Goal: Task Accomplishment & Management: Manage account settings

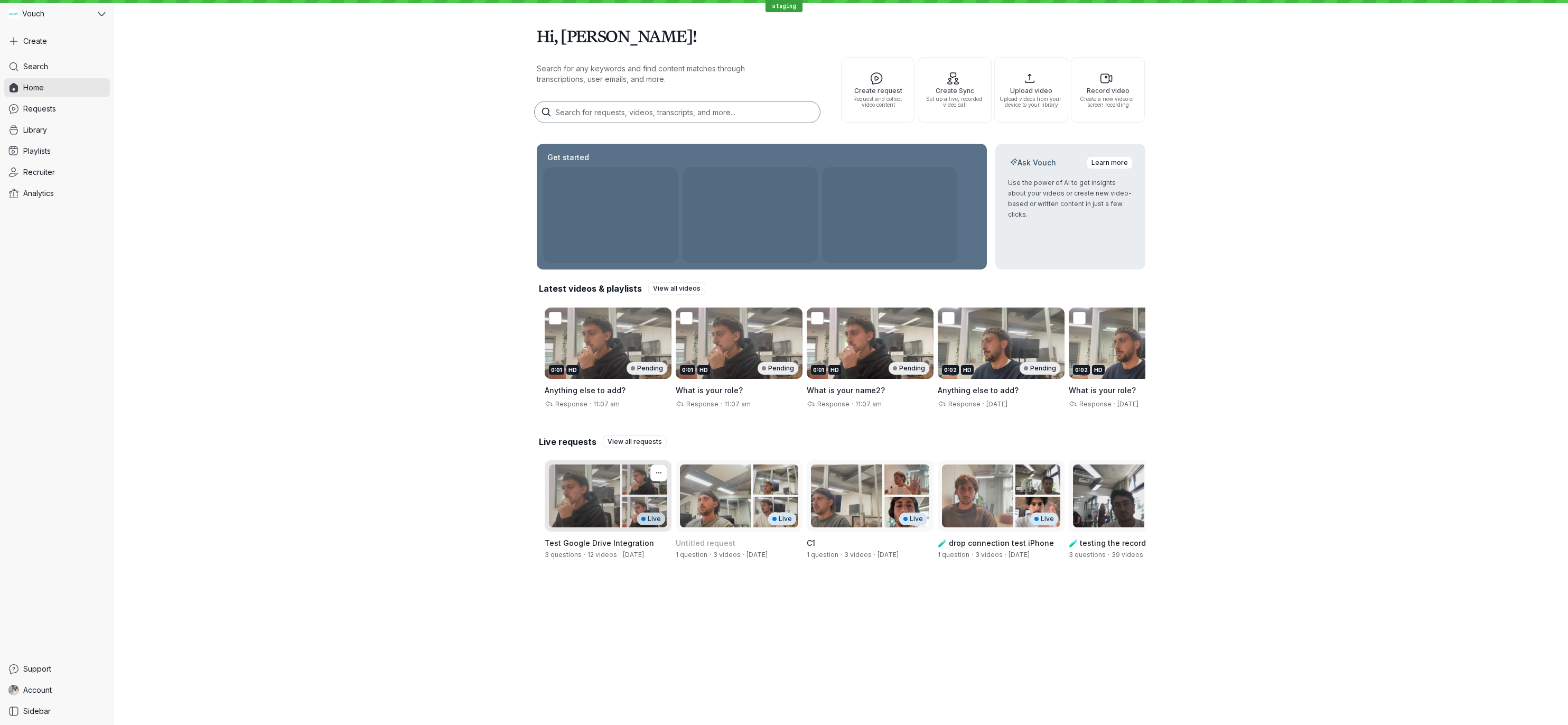
click at [579, 486] on div "Live" at bounding box center [608, 496] width 127 height 71
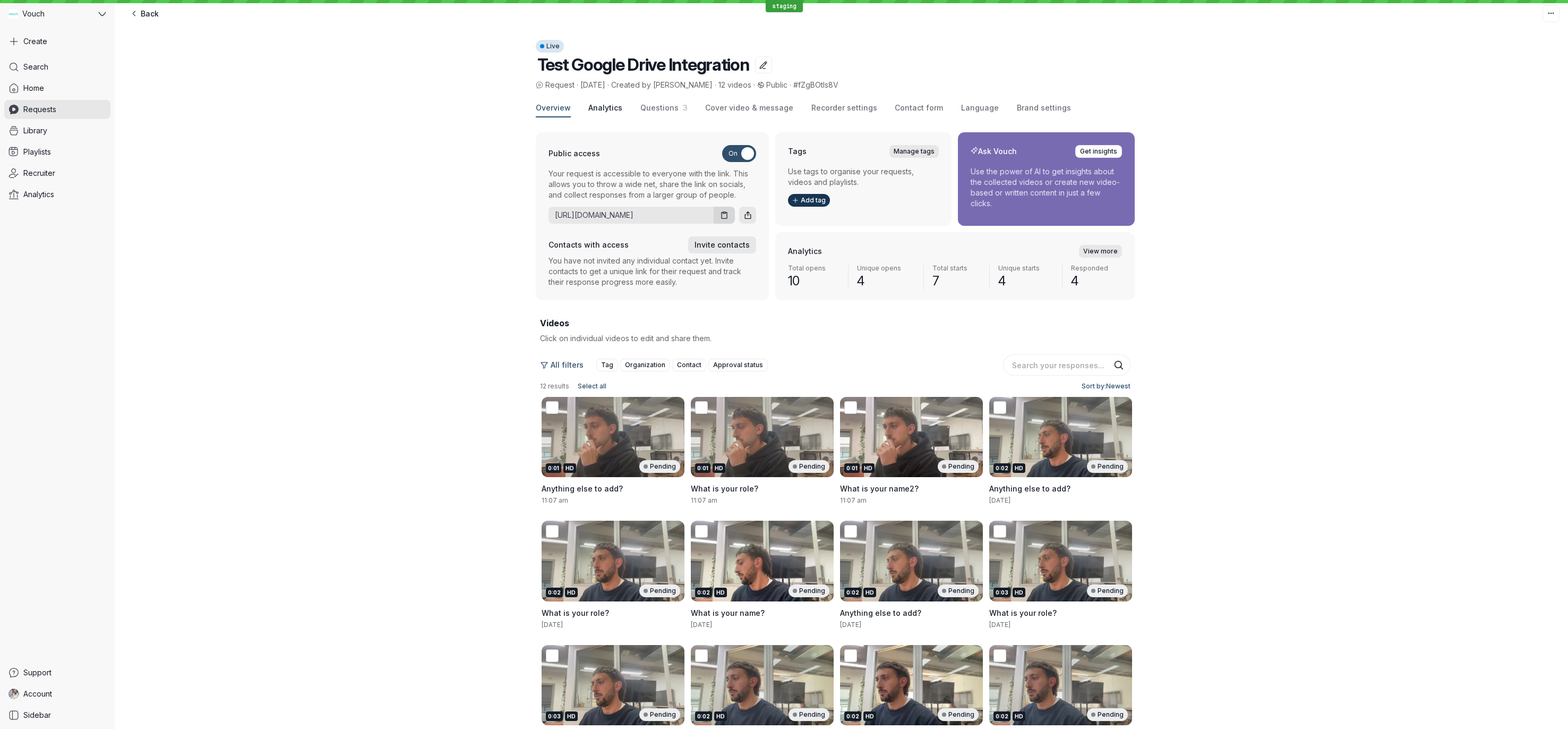
click at [597, 108] on span "Analytics" at bounding box center [606, 108] width 34 height 10
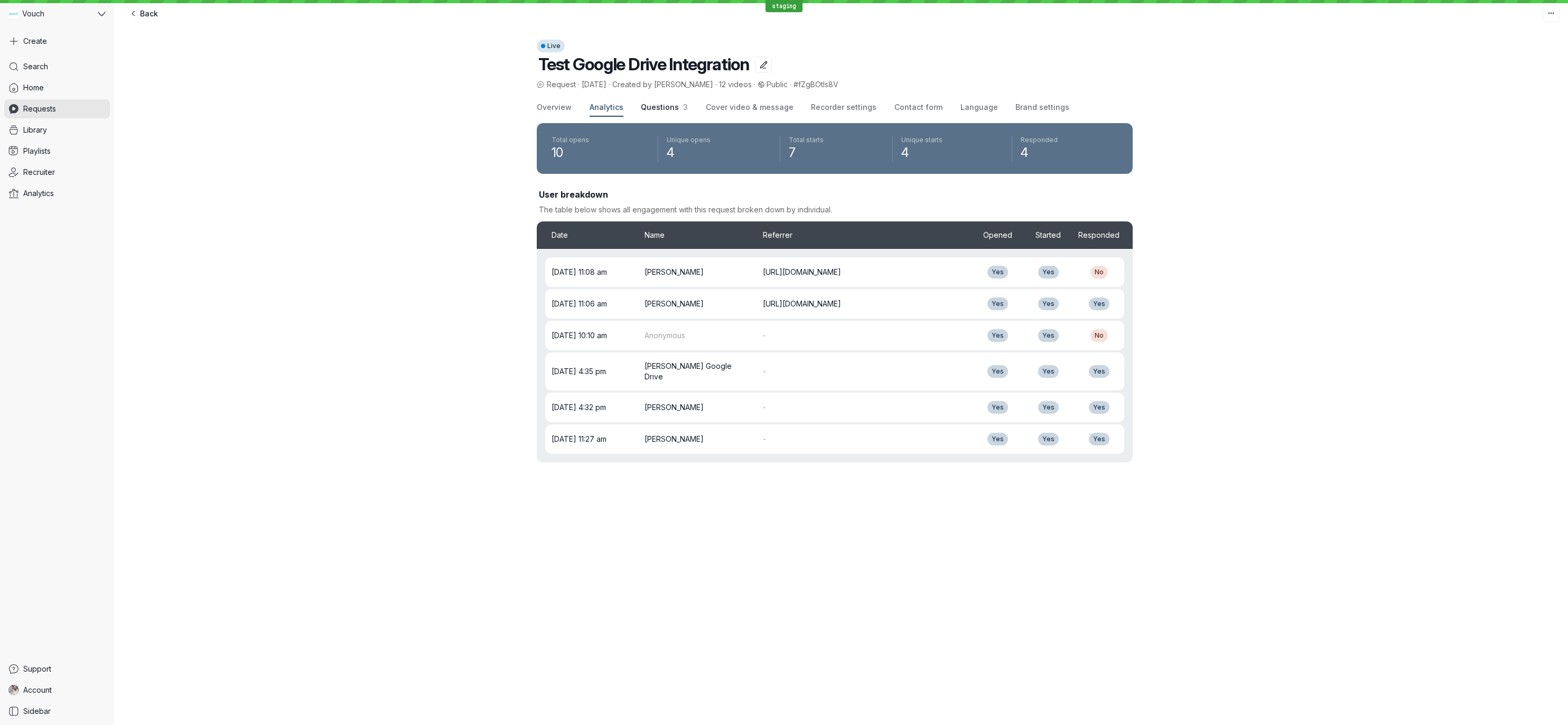
click at [653, 108] on span "Questions" at bounding box center [660, 107] width 38 height 9
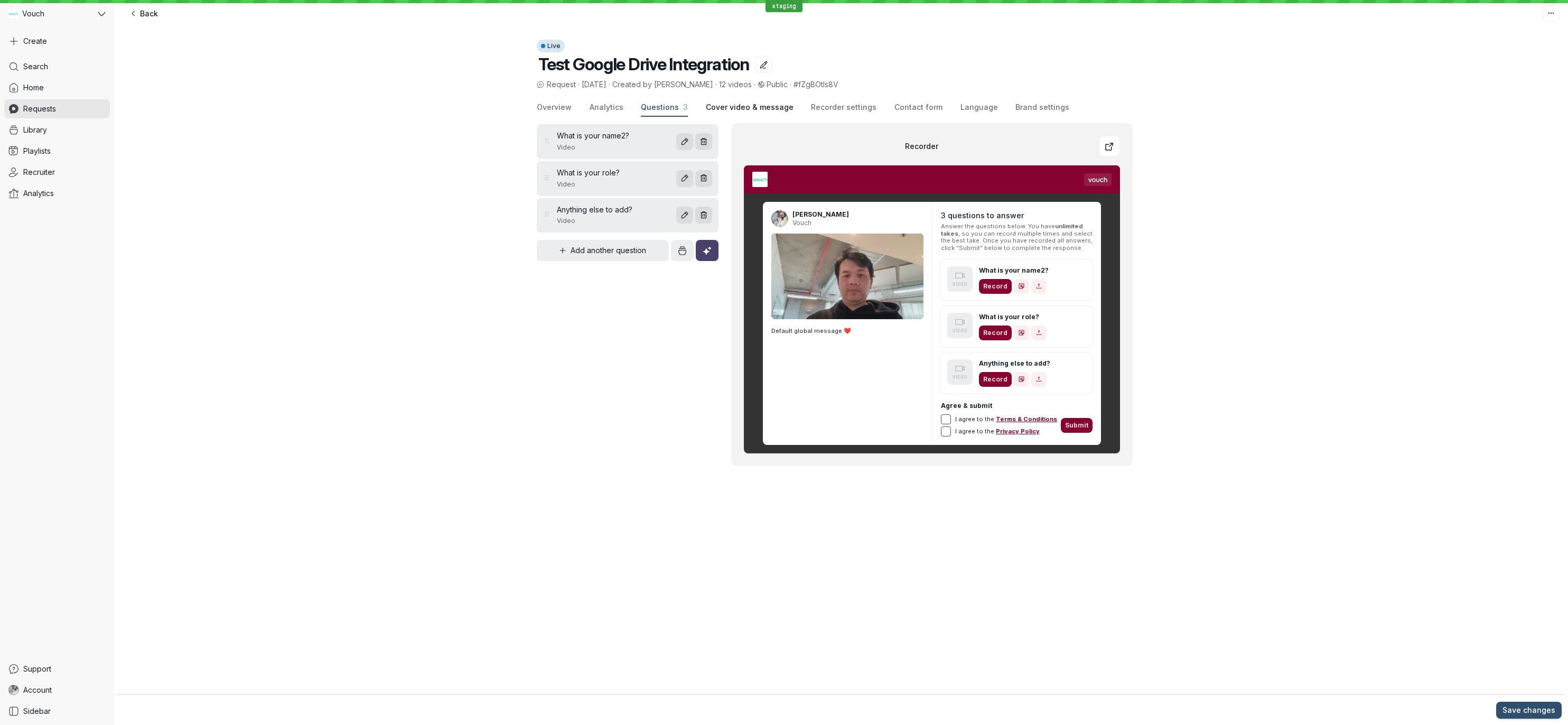
click at [743, 108] on span "Cover video & message" at bounding box center [750, 107] width 88 height 10
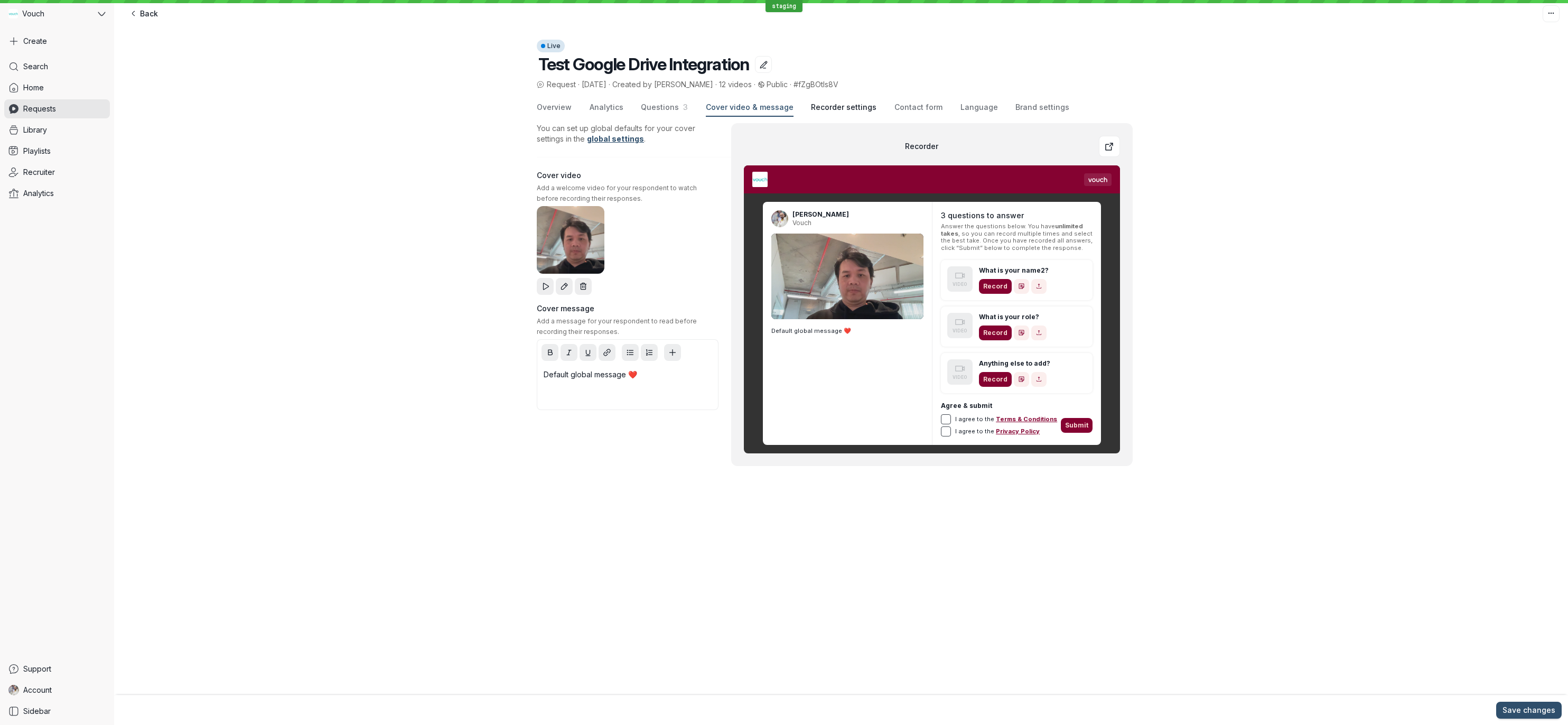
click at [833, 111] on span "Recorder settings" at bounding box center [844, 107] width 66 height 10
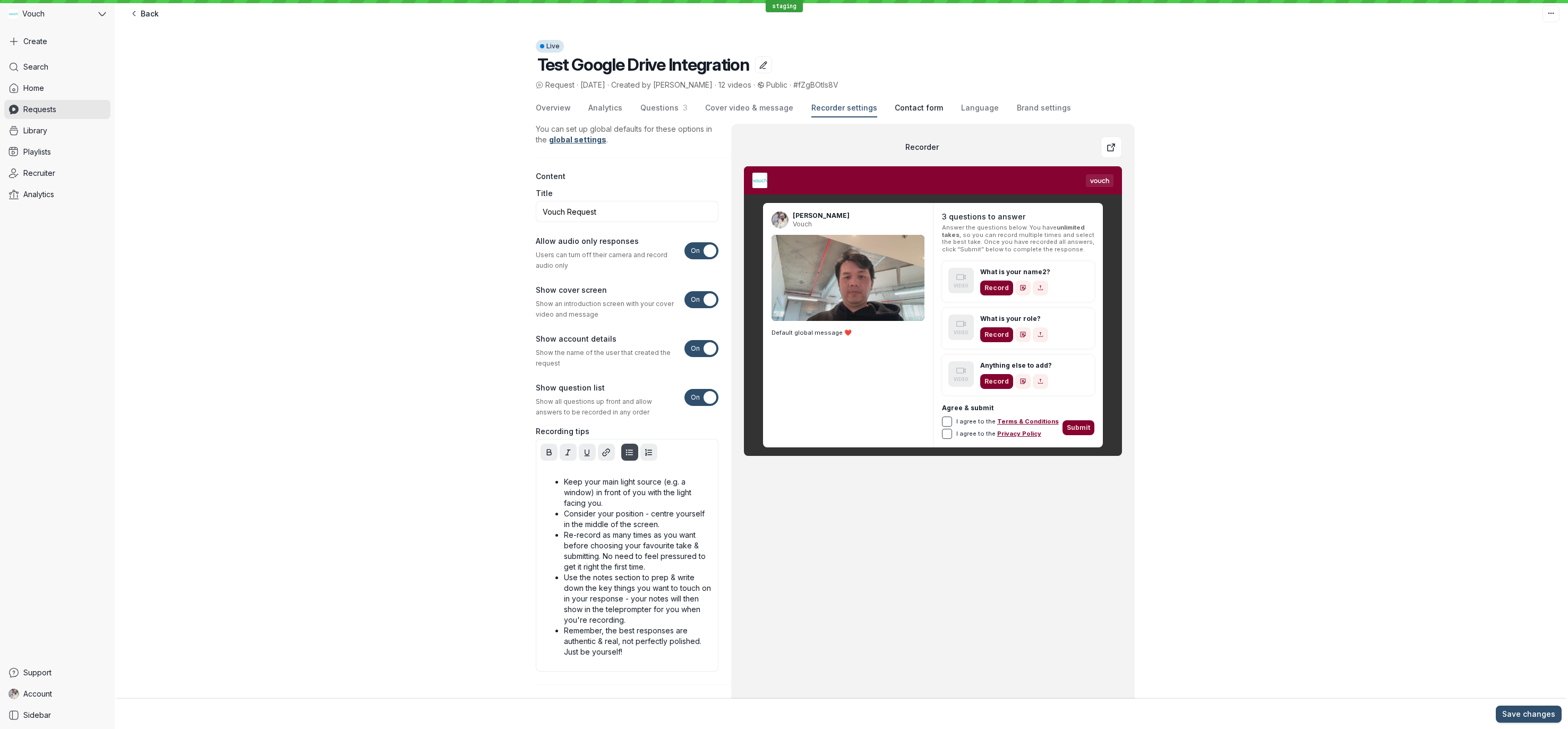
click at [894, 110] on span "Contact form" at bounding box center [918, 108] width 48 height 10
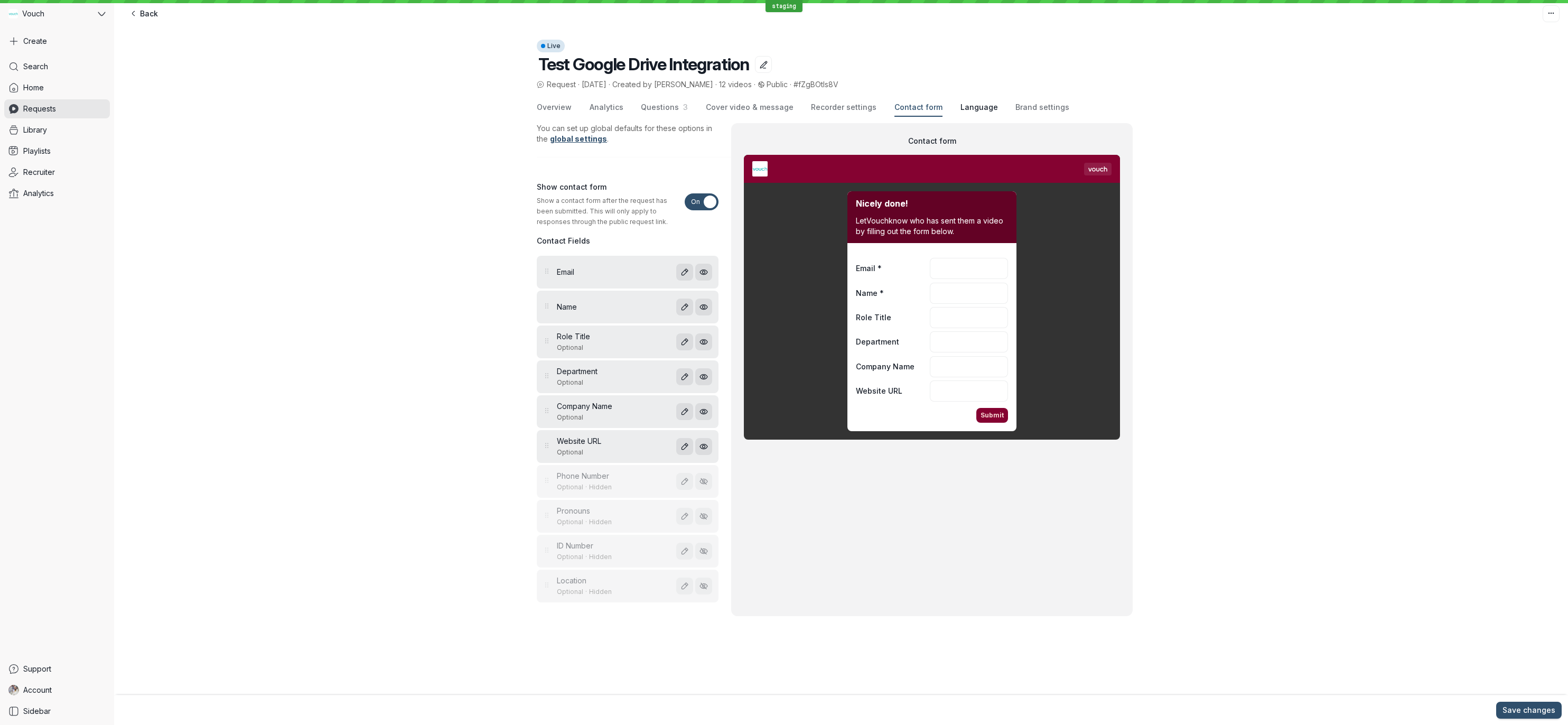
click at [961, 99] on button "Language" at bounding box center [979, 108] width 38 height 18
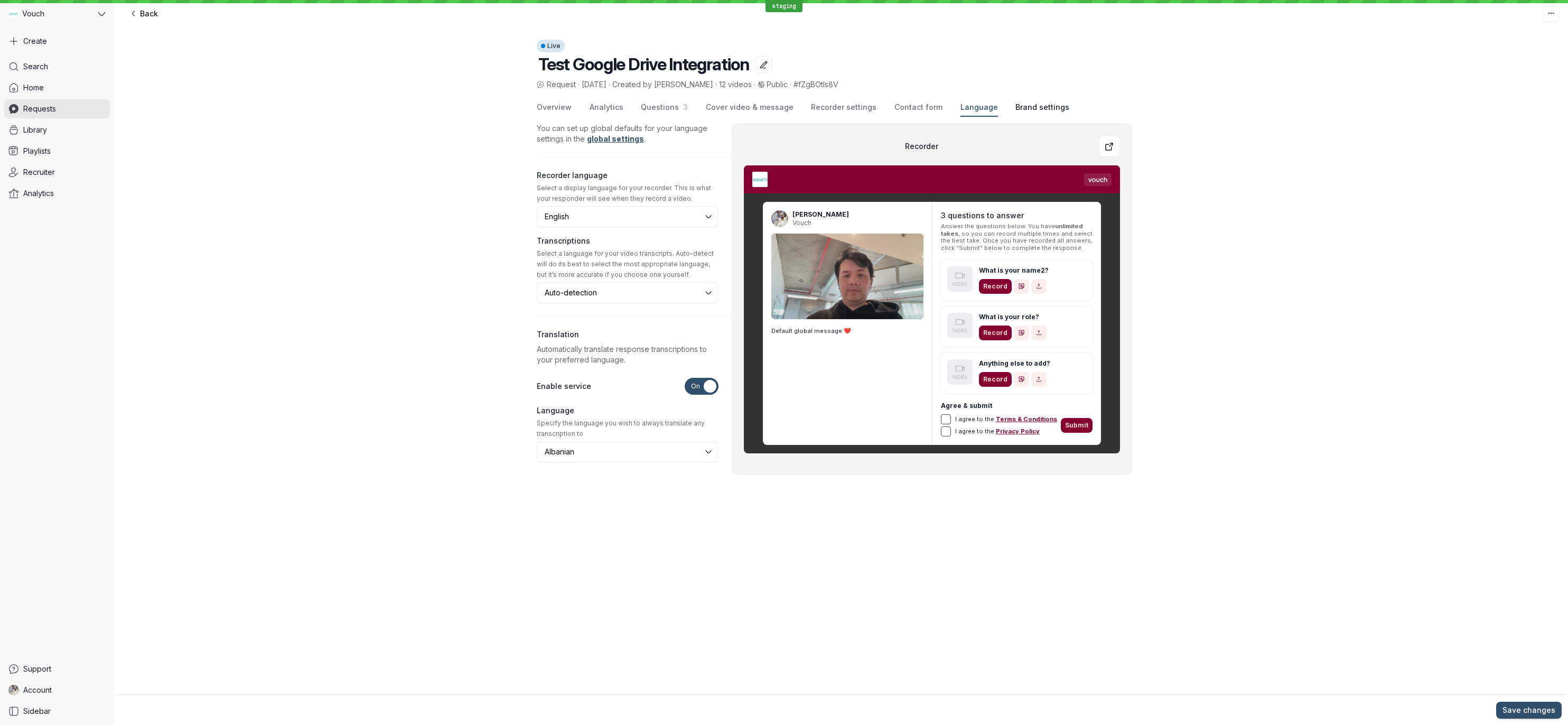
click at [1023, 107] on span "Brand settings" at bounding box center [1042, 107] width 54 height 10
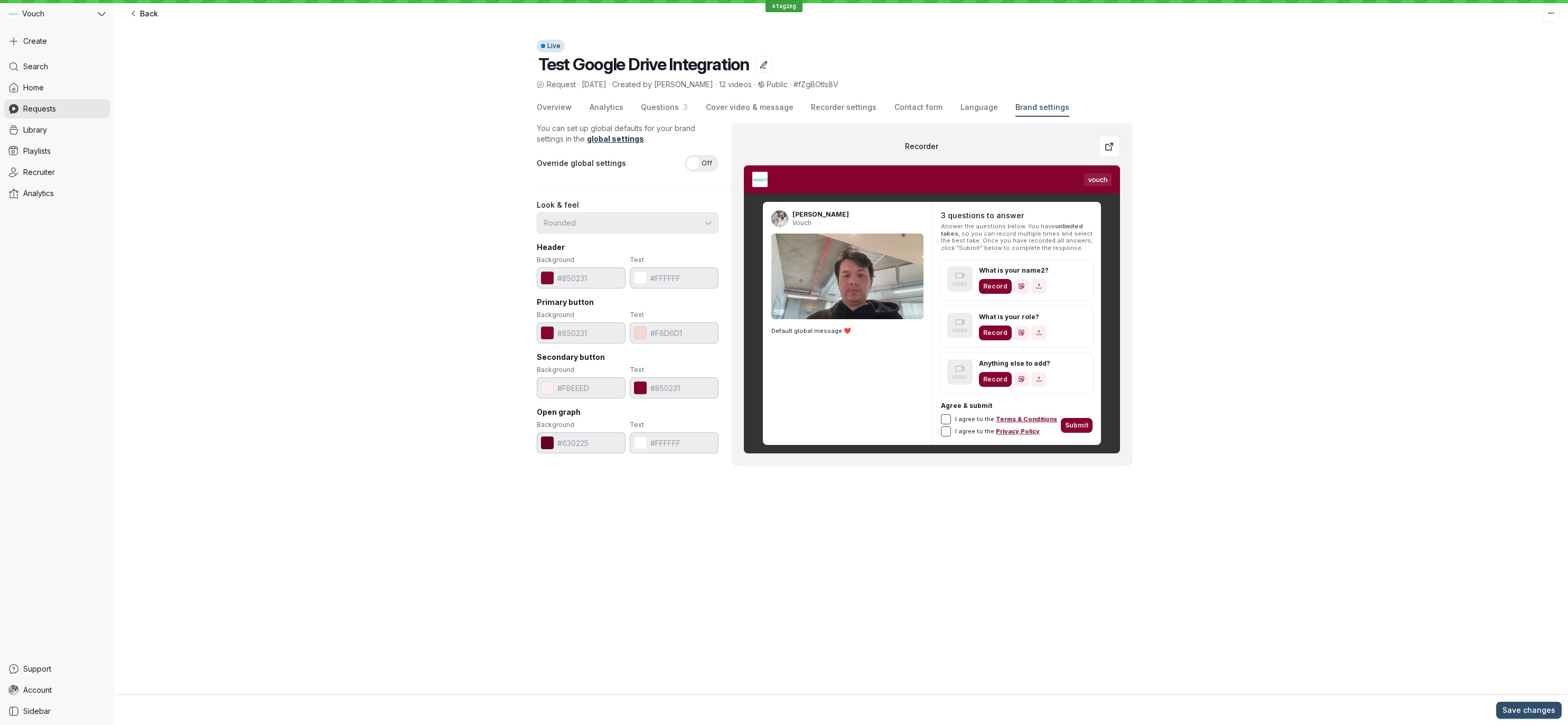
click at [613, 135] on link "global settings" at bounding box center [615, 138] width 57 height 9
click at [1303, 129] on div "Overview Analytics Questions 3 Cover video & message Recorder settings Contact …" at bounding box center [841, 295] width 1454 height 410
click at [30, 111] on span "Requests" at bounding box center [40, 108] width 33 height 10
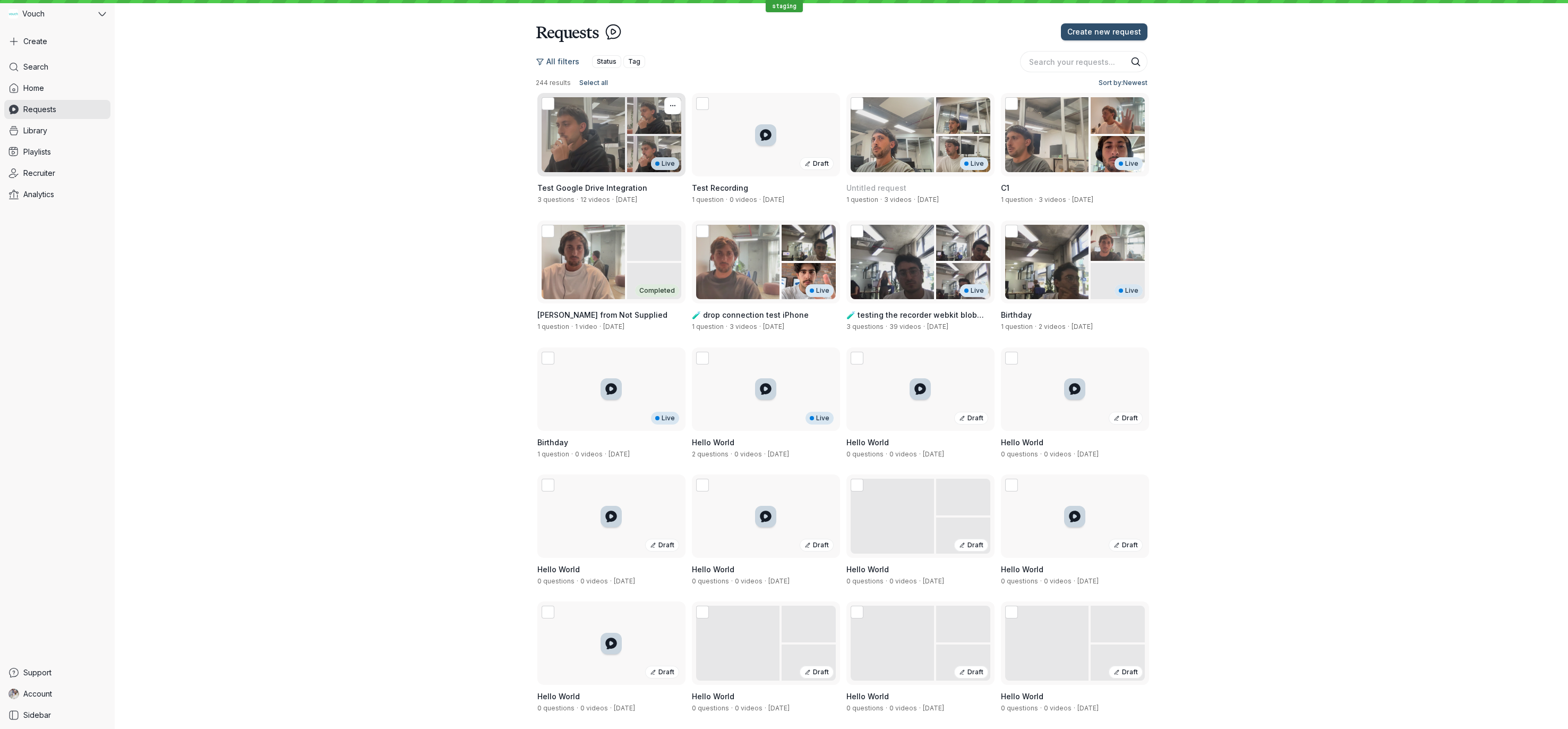
click at [581, 160] on div "Live" at bounding box center [611, 135] width 148 height 83
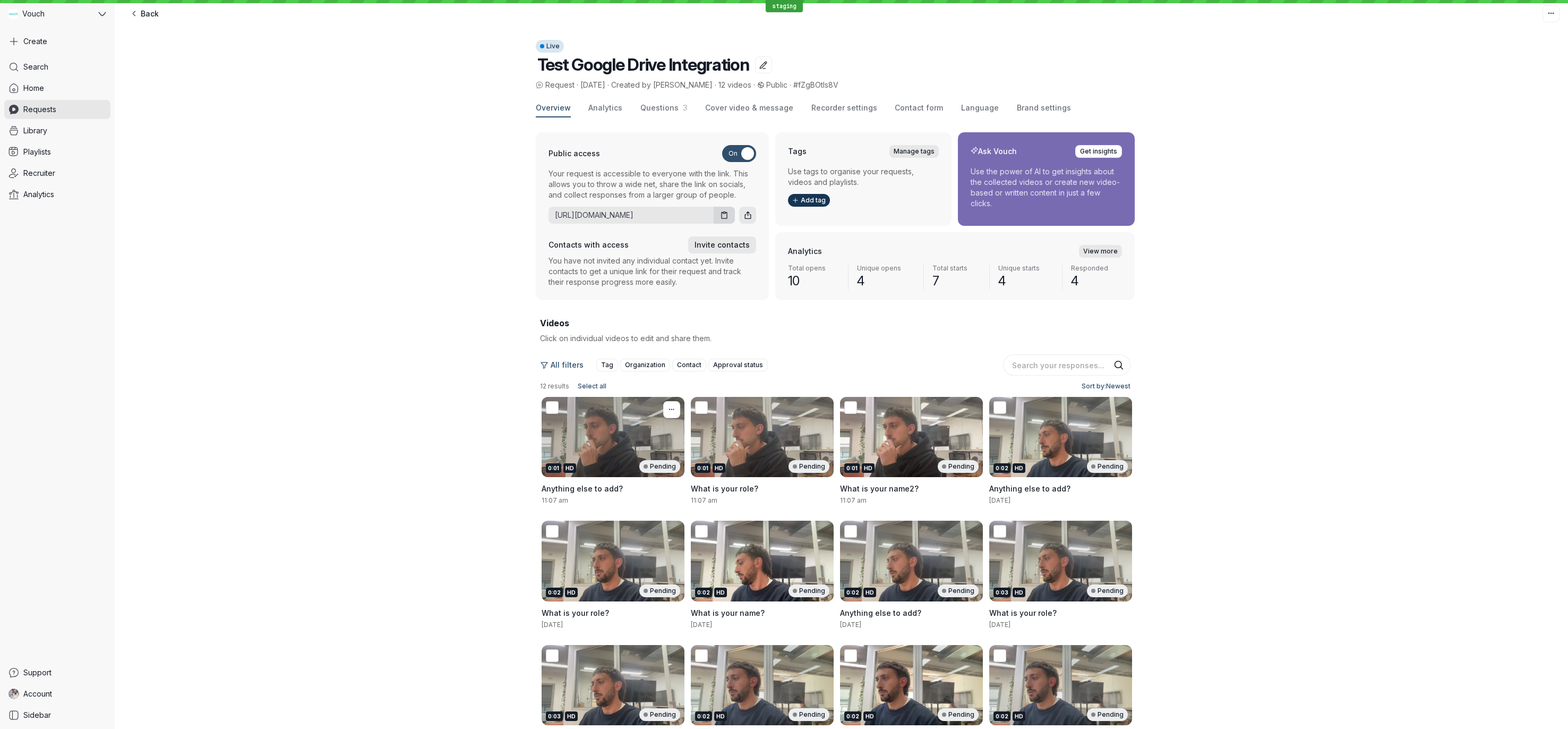
click at [565, 450] on div "0:01 HD Pending" at bounding box center [612, 436] width 143 height 80
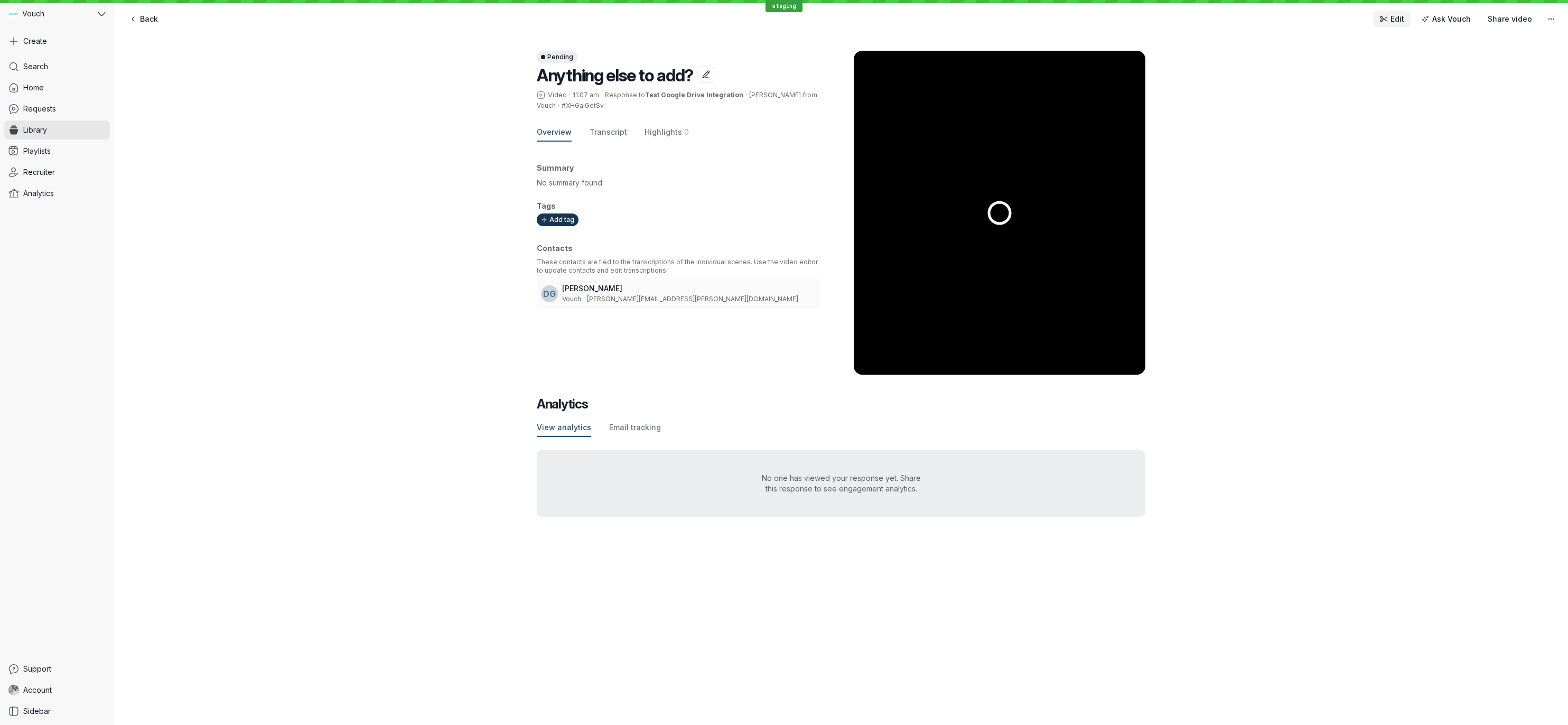
click at [1404, 16] on span "Edit" at bounding box center [1397, 19] width 14 height 10
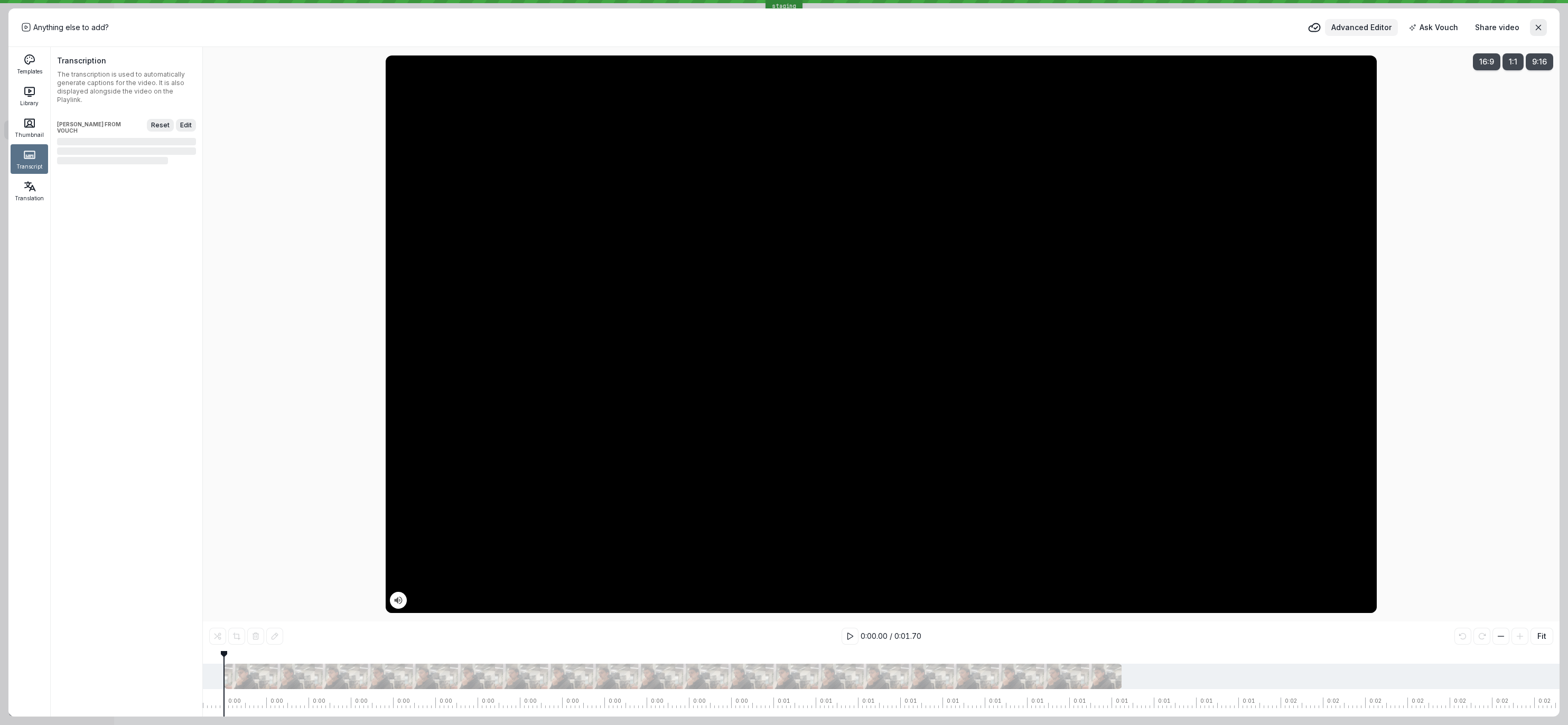
click at [1364, 29] on span "Advanced Editor" at bounding box center [1361, 27] width 60 height 10
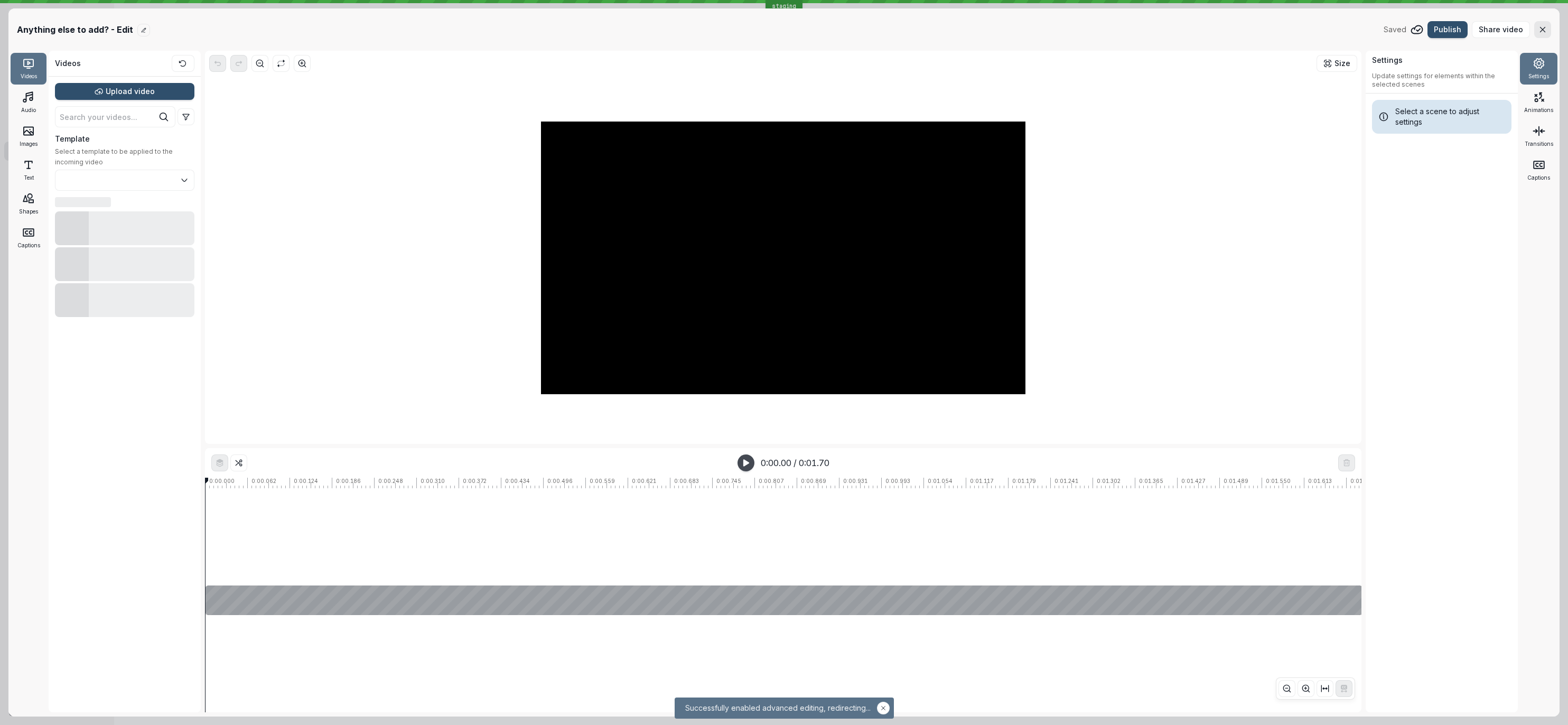
type input "Sequence"
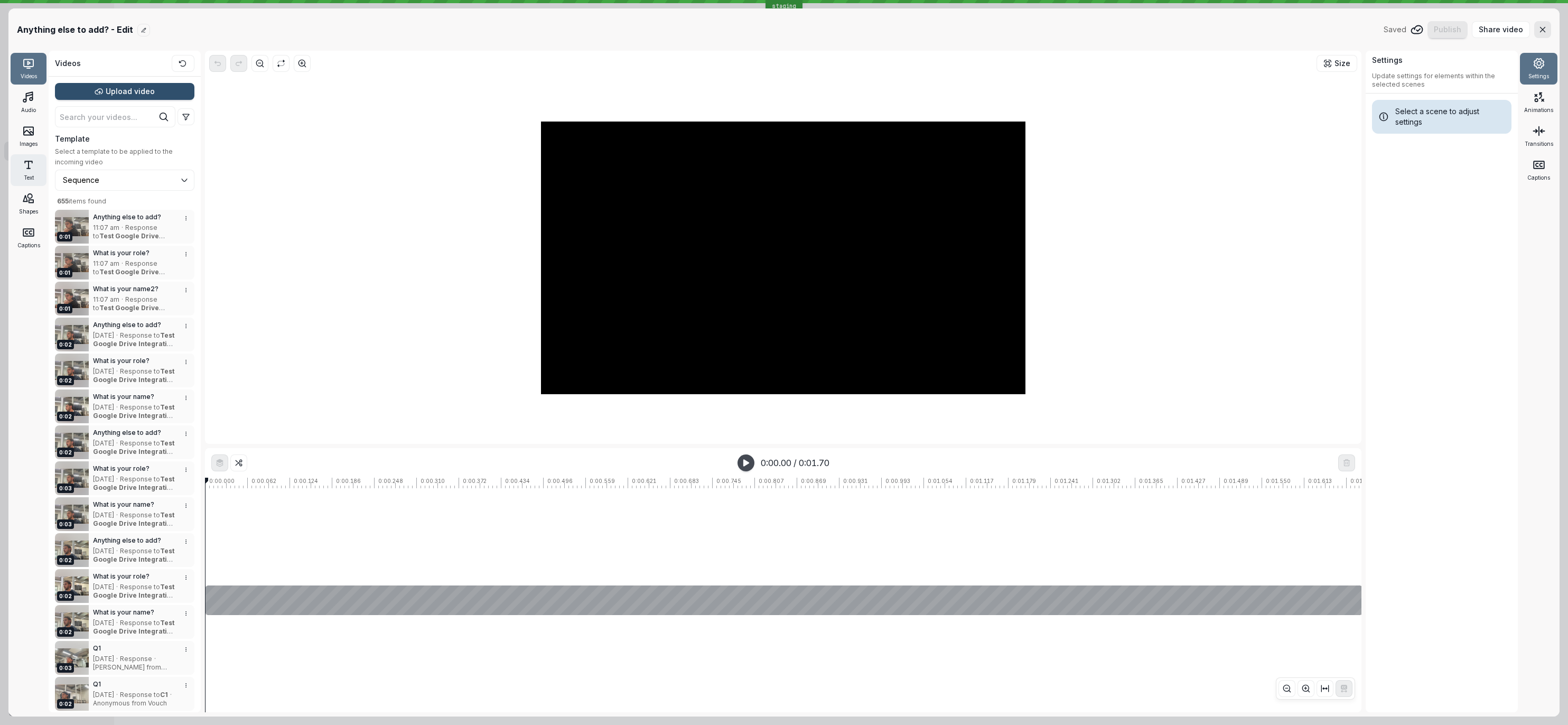
click at [18, 170] on div "Text" at bounding box center [28, 170] width 36 height 32
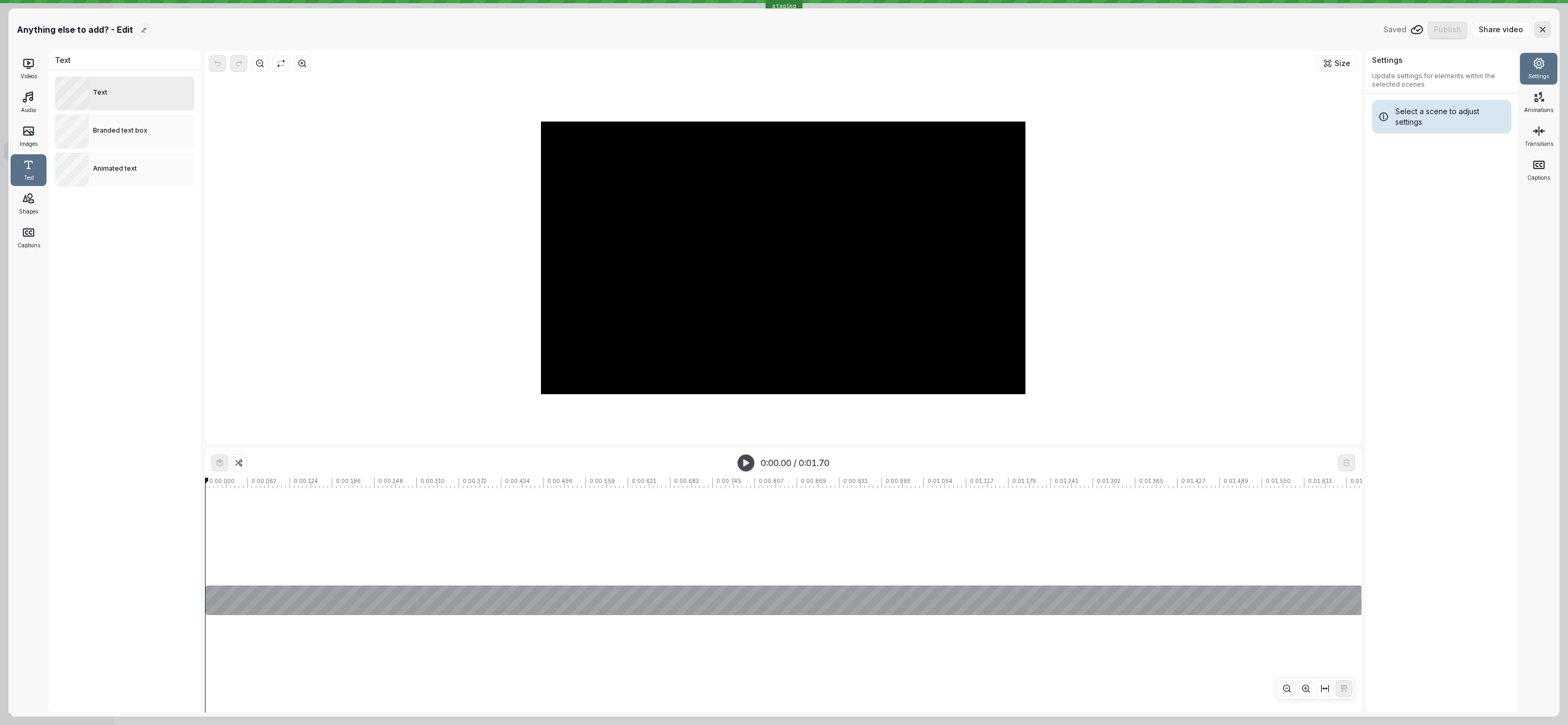
click at [114, 107] on div "Text" at bounding box center [142, 94] width 106 height 34
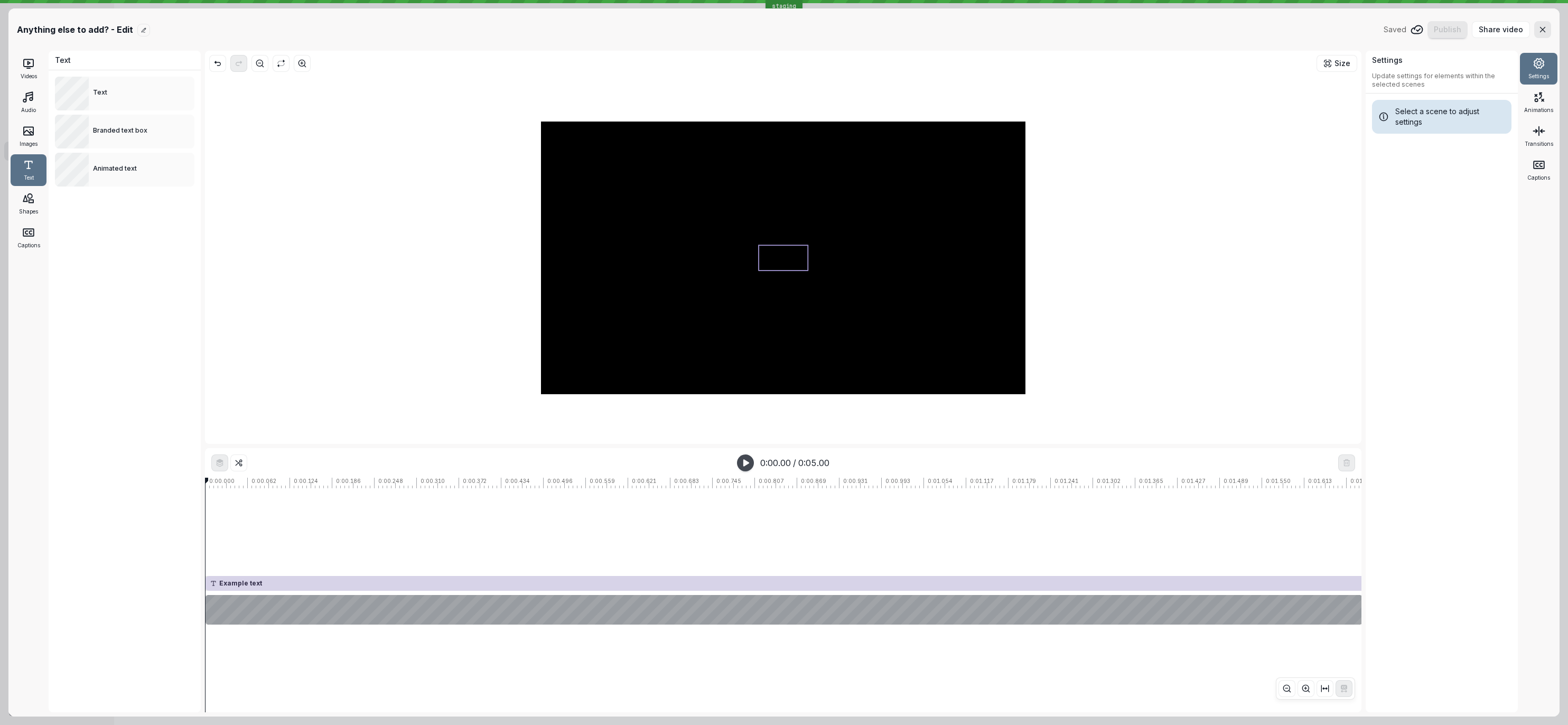
click at [779, 250] on div at bounding box center [783, 258] width 49 height 26
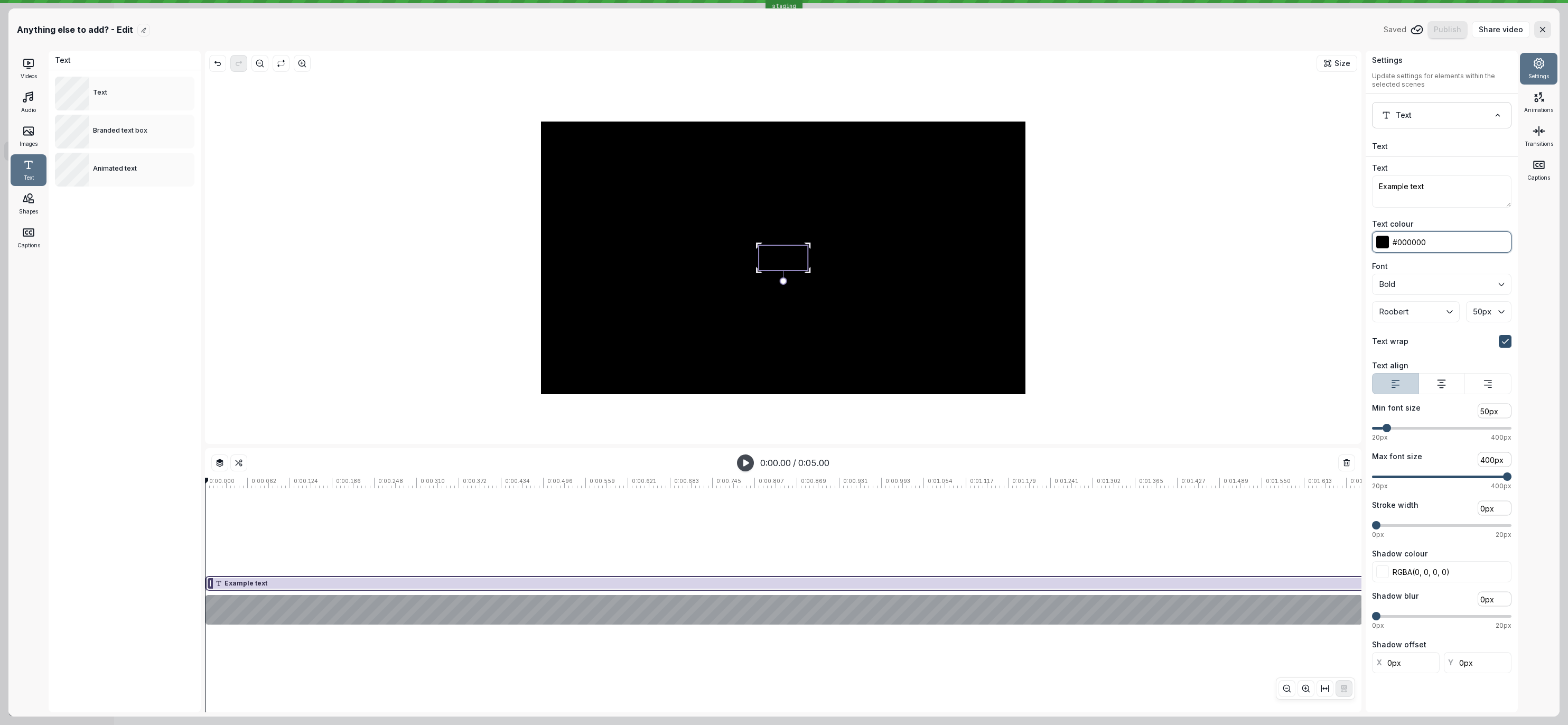
click at [1441, 239] on input "#000000" at bounding box center [1441, 242] width 139 height 21
type input "rgba(0, 0, 0, 1)"
click at [1387, 242] on button at bounding box center [1382, 242] width 13 height 13
type input "0"
type input "rgba(0, 0, 0, 0)"
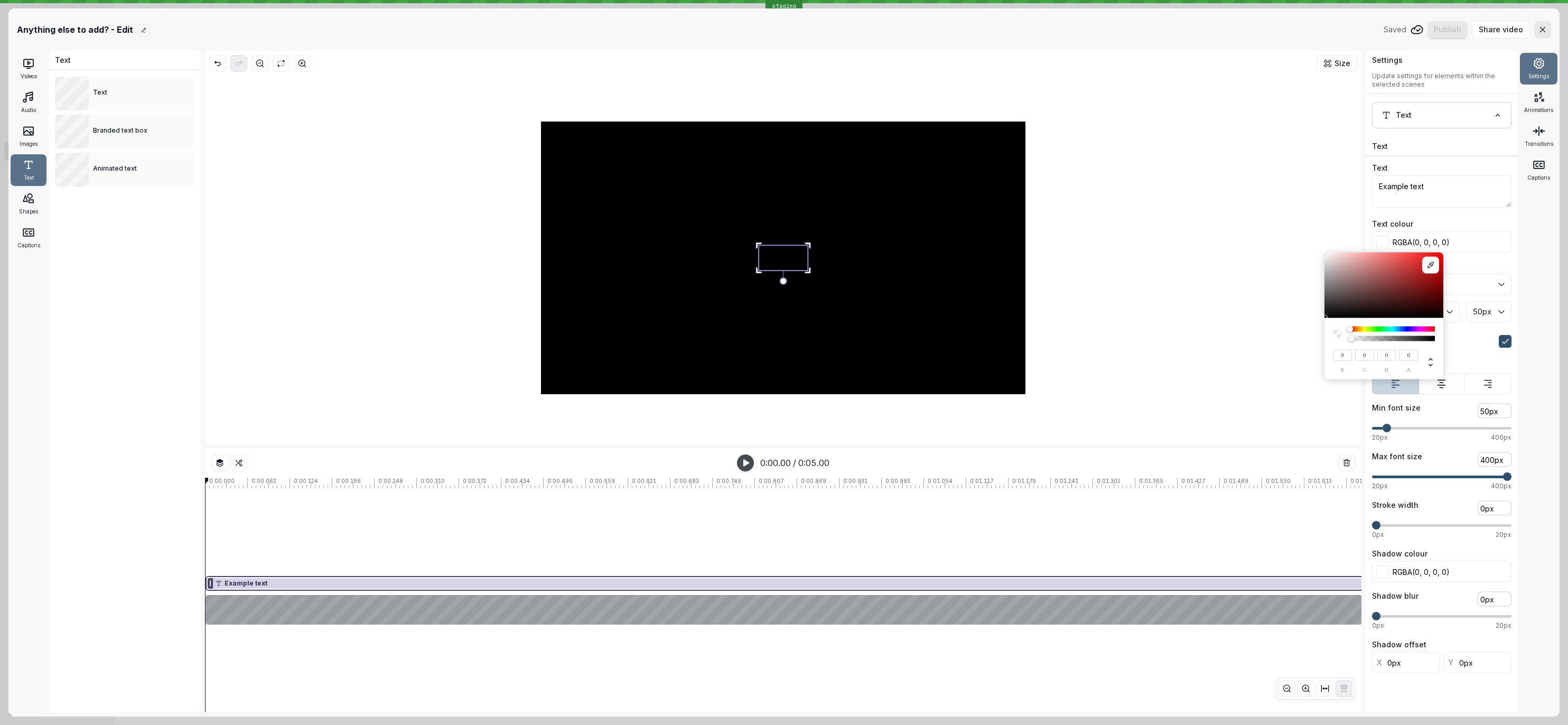
drag, startPoint x: 1360, startPoint y: 337, endPoint x: 1262, endPoint y: 341, distance: 98.1
click at [1330, 341] on div "0 r 0 g 0 b 0 a" at bounding box center [1384, 348] width 119 height 61
click at [1262, 341] on div at bounding box center [783, 257] width 1148 height 363
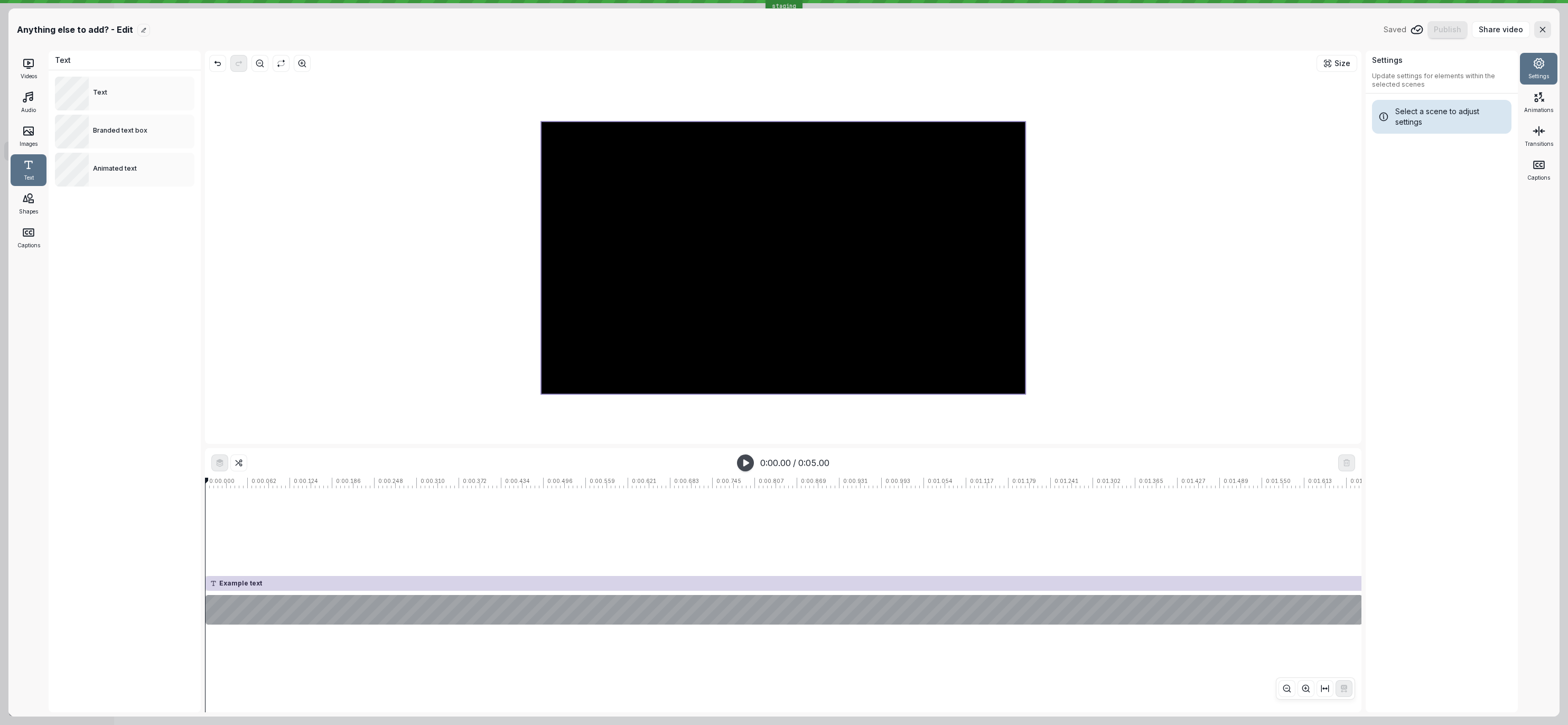
click at [738, 261] on div at bounding box center [783, 258] width 485 height 273
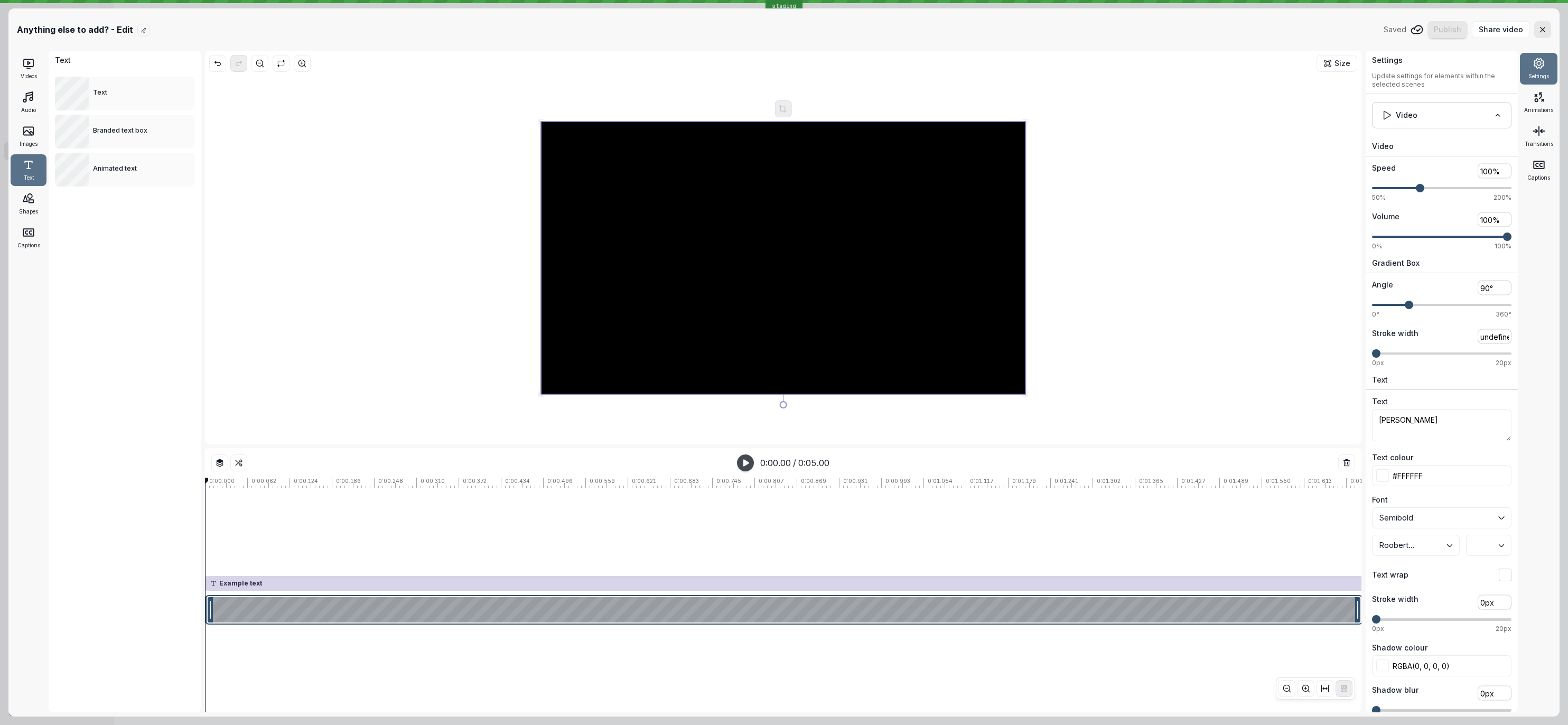
click at [752, 286] on div at bounding box center [783, 258] width 485 height 273
click at [758, 242] on div at bounding box center [759, 245] width 6 height 6
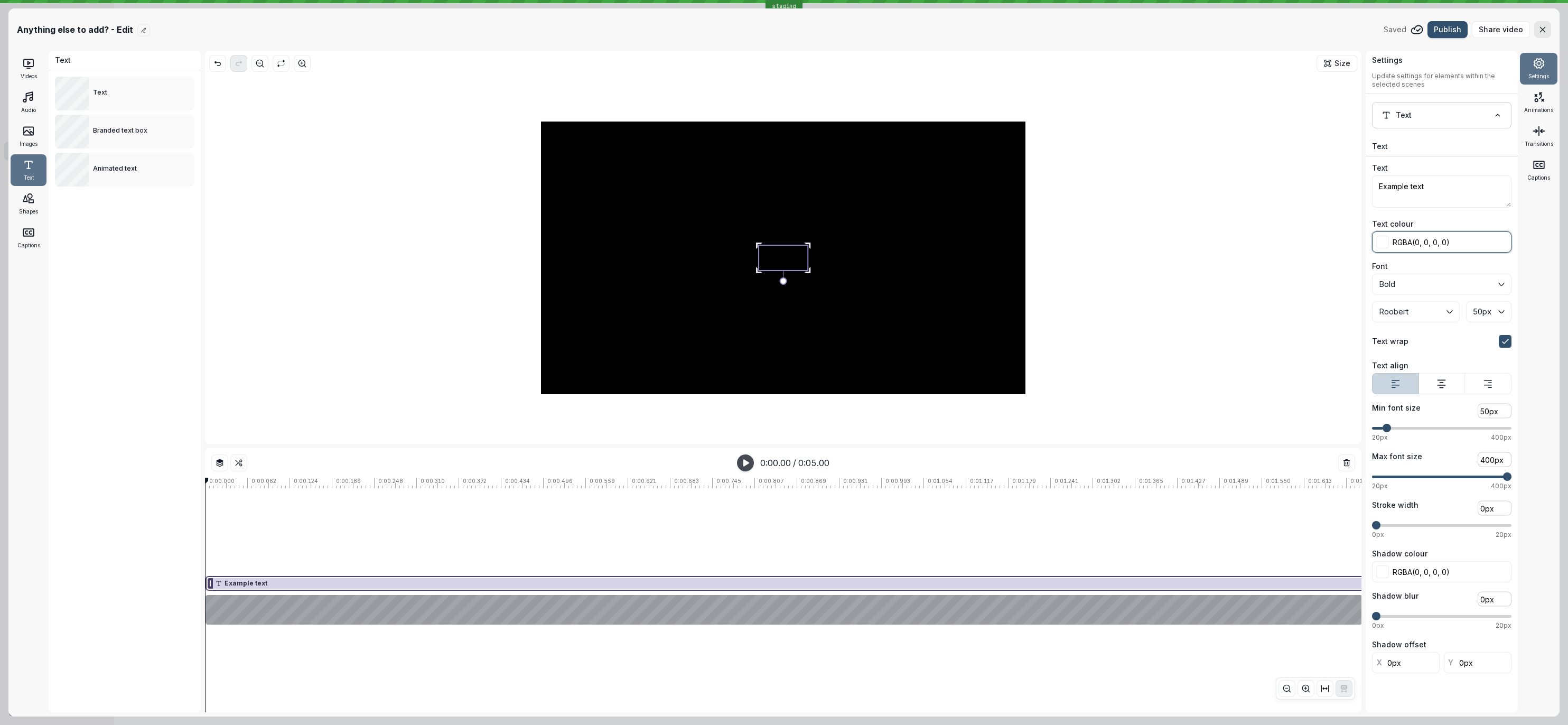
click at [1407, 245] on input "rgba(0, 0, 0, 0)" at bounding box center [1441, 242] width 139 height 21
click at [1385, 246] on button at bounding box center [1382, 242] width 13 height 13
click at [1432, 237] on input "rgba(0, 0, 0, 0)" at bounding box center [1441, 242] width 139 height 21
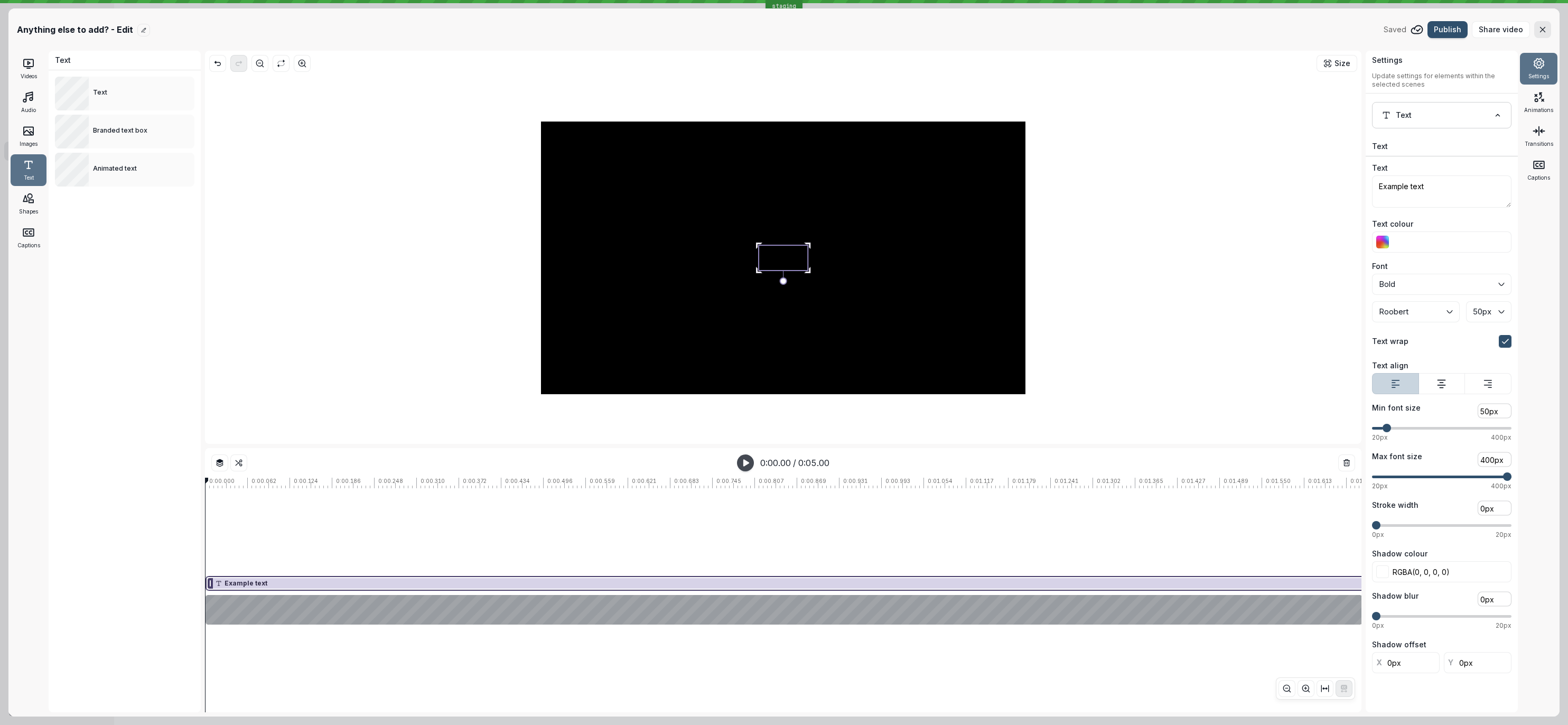
click at [1325, 255] on div at bounding box center [783, 257] width 1148 height 363
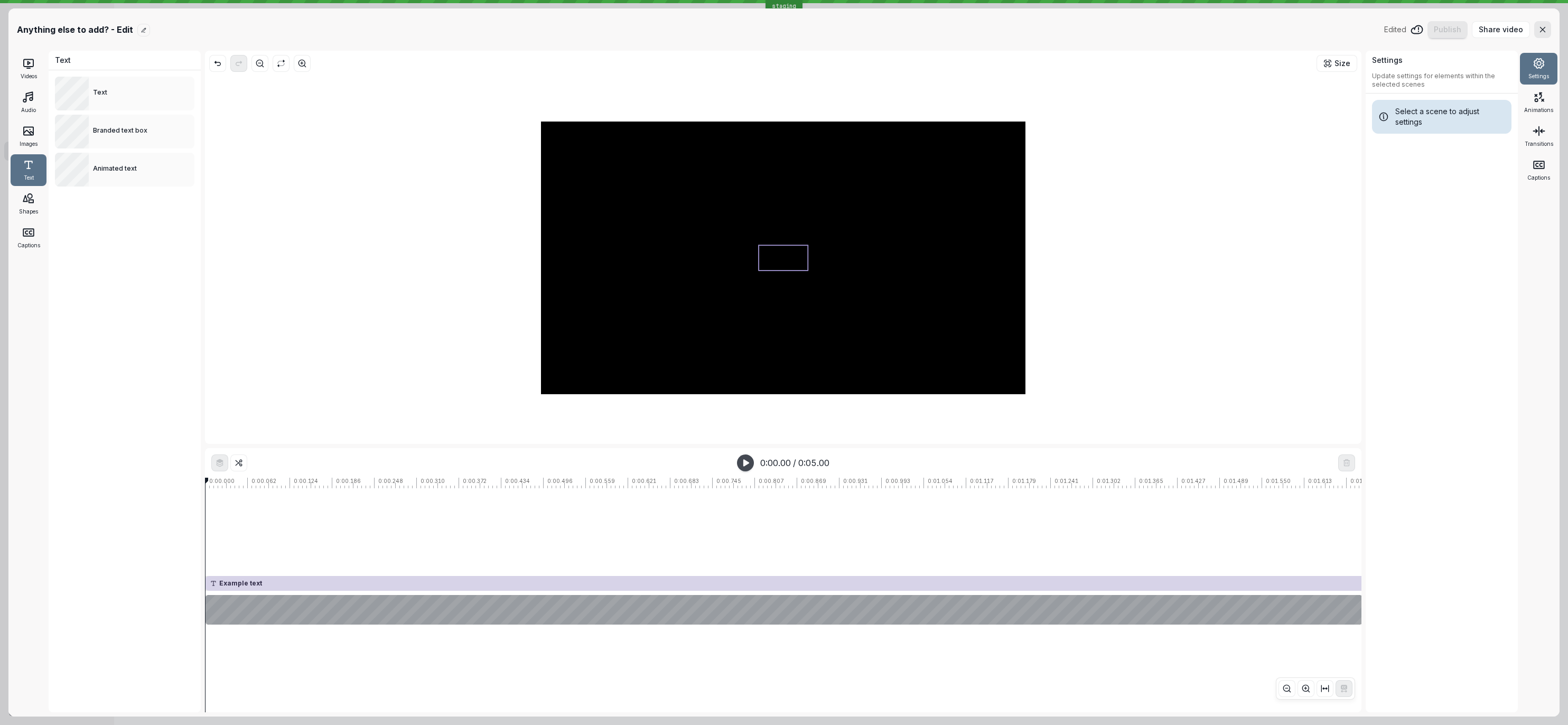
click at [786, 254] on div at bounding box center [783, 258] width 49 height 26
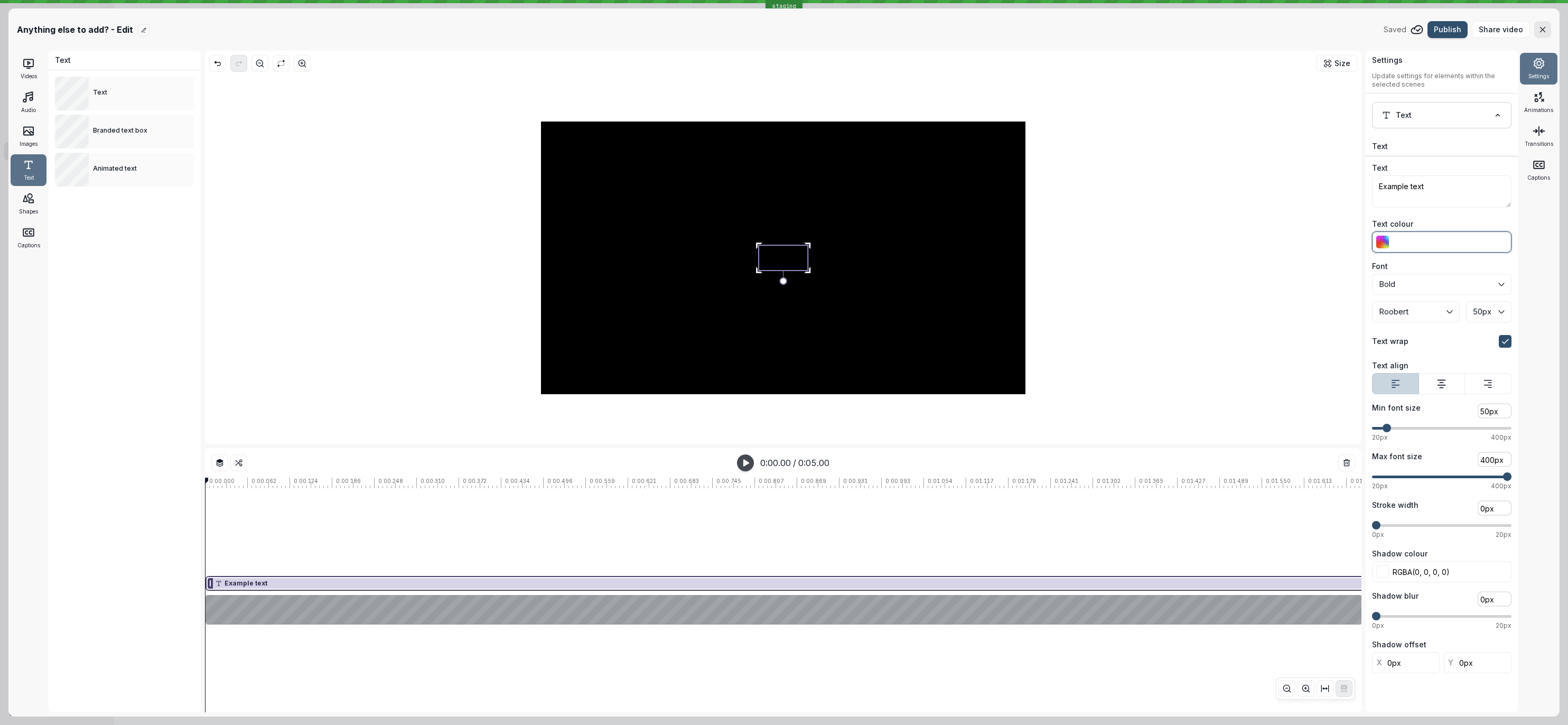
click at [1431, 239] on input "Text colour" at bounding box center [1441, 242] width 139 height 21
click at [1383, 243] on img at bounding box center [1382, 242] width 13 height 13
type input "#B26060"
click at [1379, 272] on div at bounding box center [1384, 285] width 119 height 66
type input "rgba(178, 96, 96, 1)"
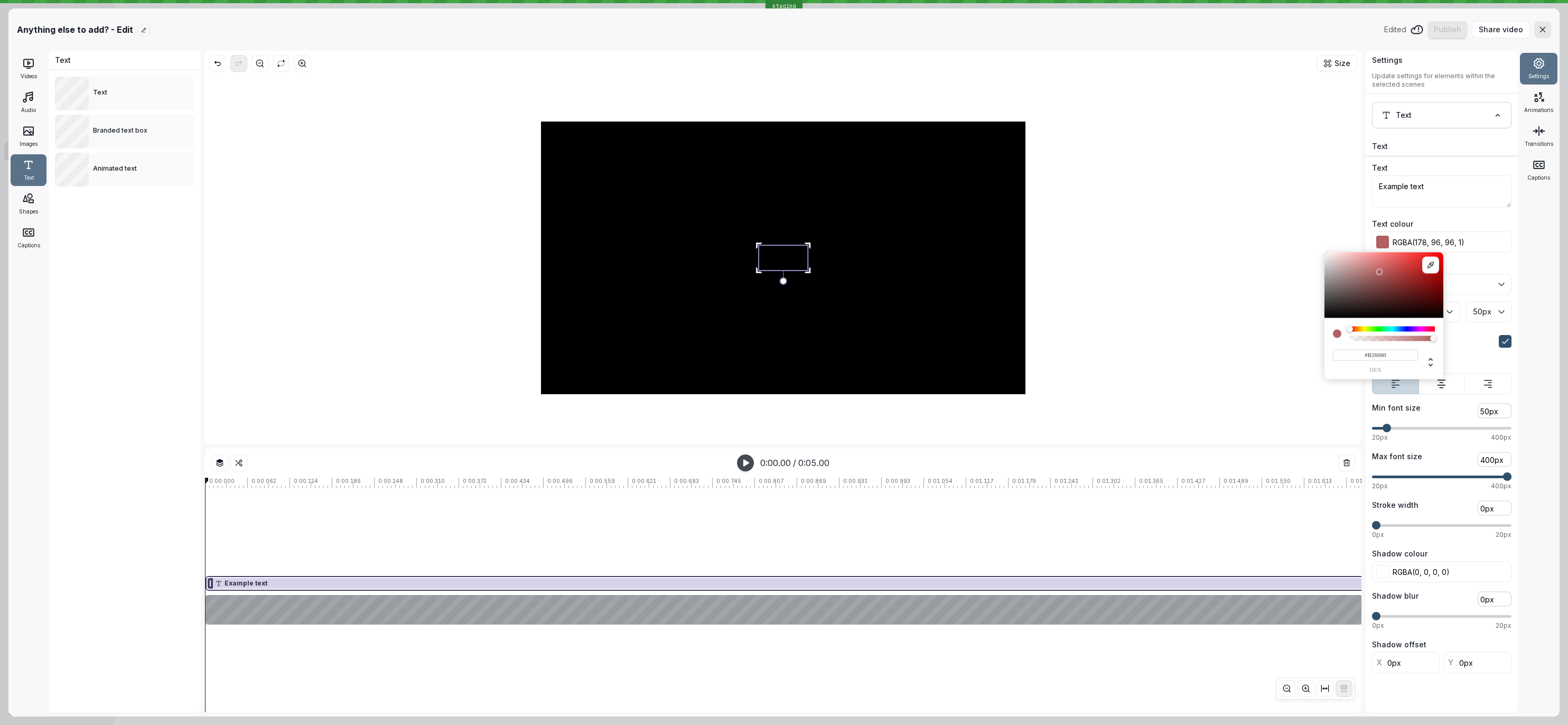
click at [1350, 243] on div at bounding box center [783, 257] width 1148 height 363
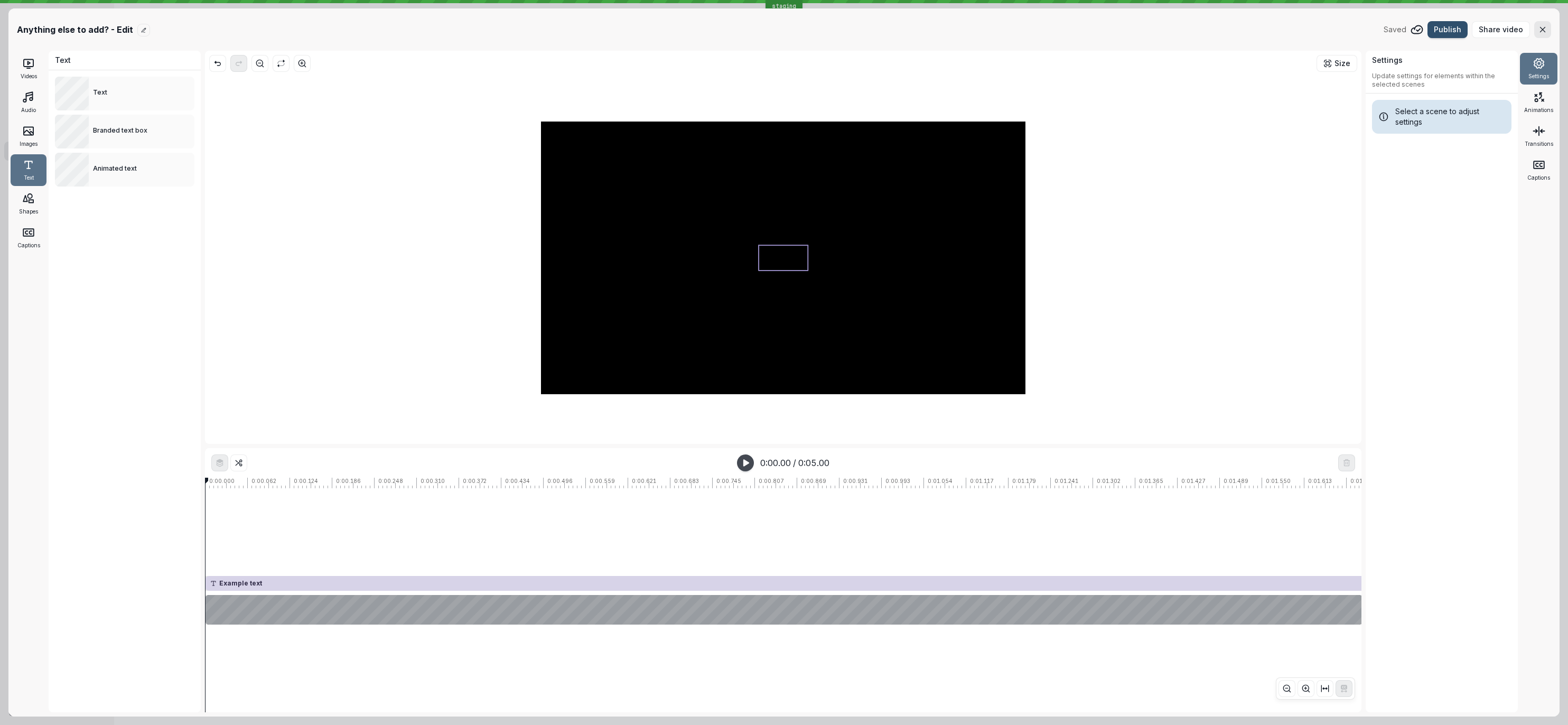
click at [772, 251] on div at bounding box center [783, 258] width 49 height 26
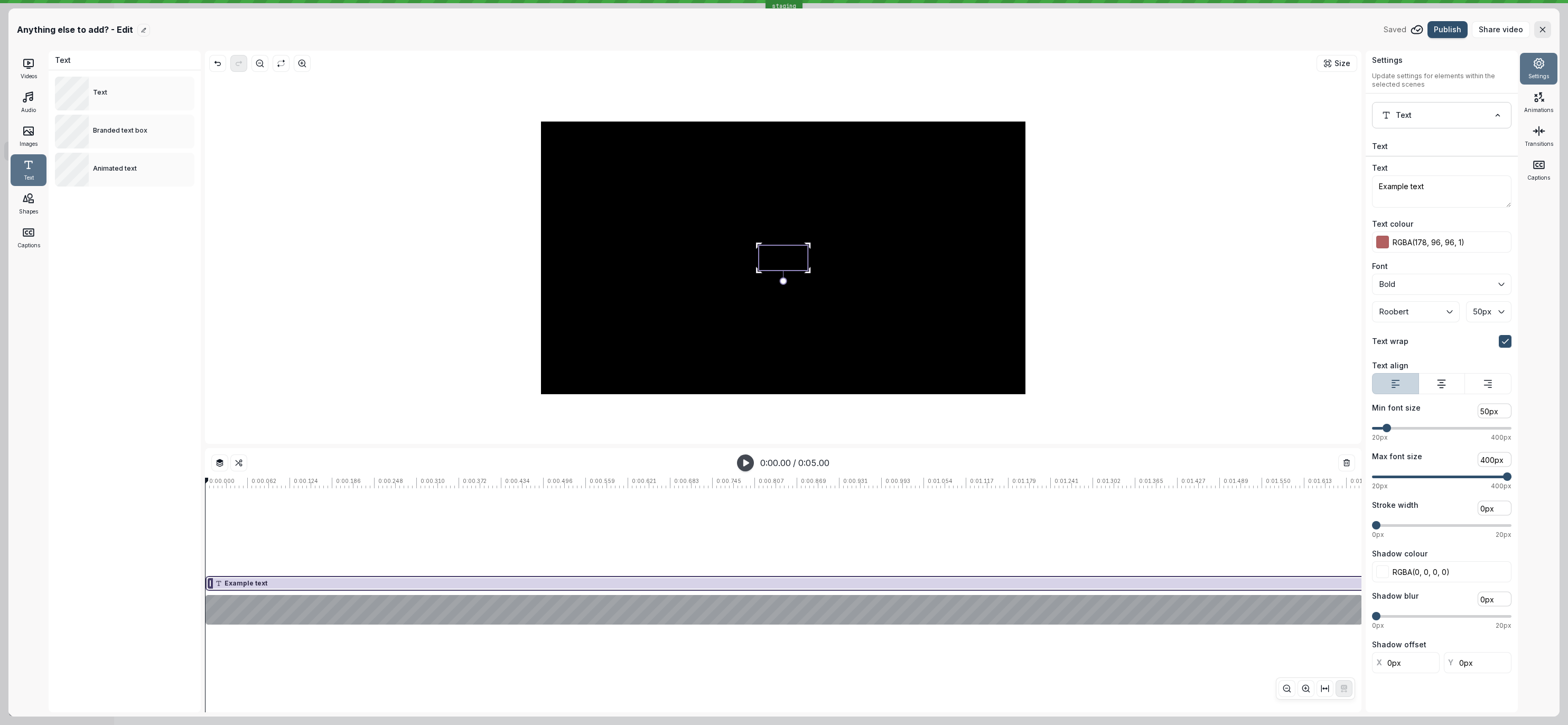
click at [777, 255] on div at bounding box center [783, 258] width 49 height 26
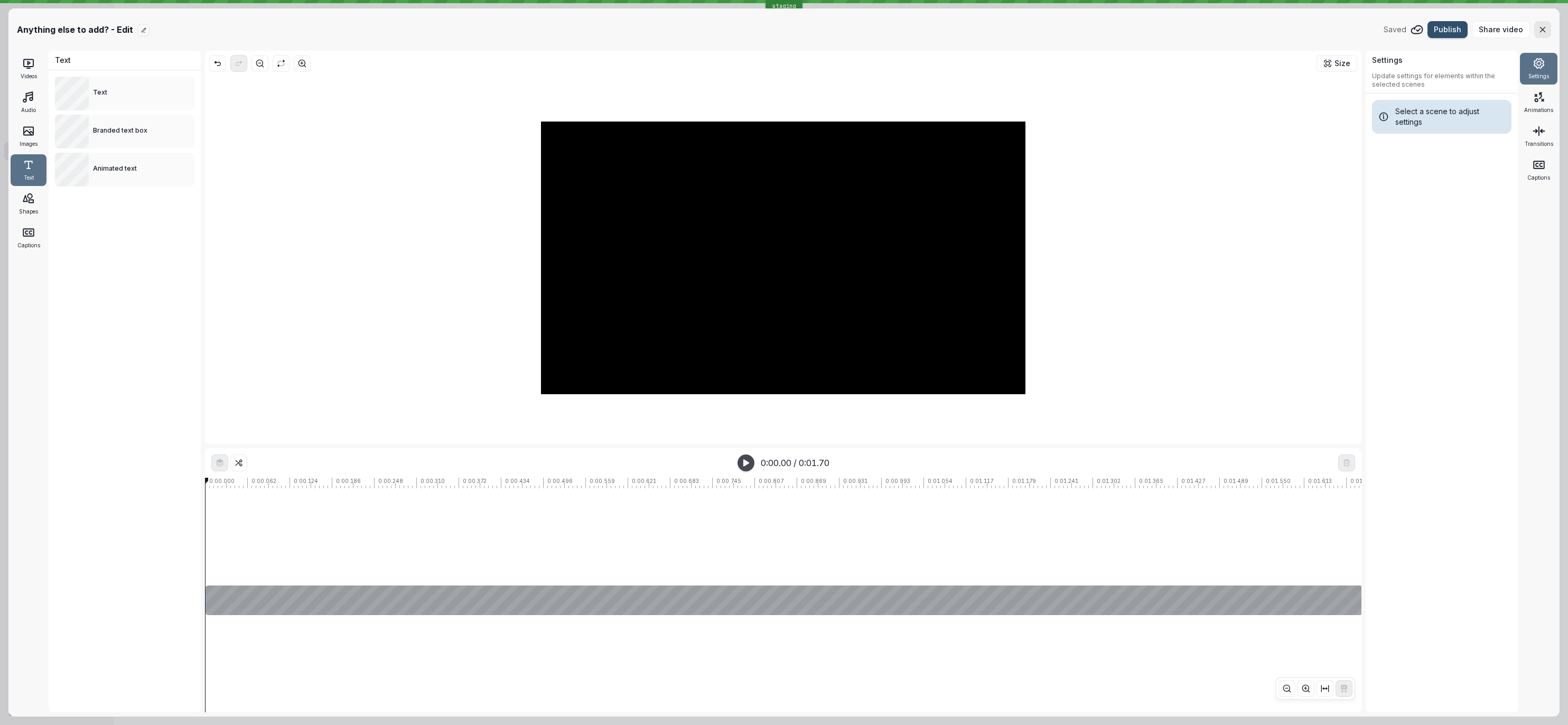
click at [1144, 41] on header "Anything else to add? - Edit Saved Publish Share video" at bounding box center [784, 29] width 1551 height 42
click at [1522, 110] on div "Animations" at bounding box center [1539, 102] width 38 height 32
click at [1535, 138] on div "Transitions" at bounding box center [1539, 136] width 38 height 32
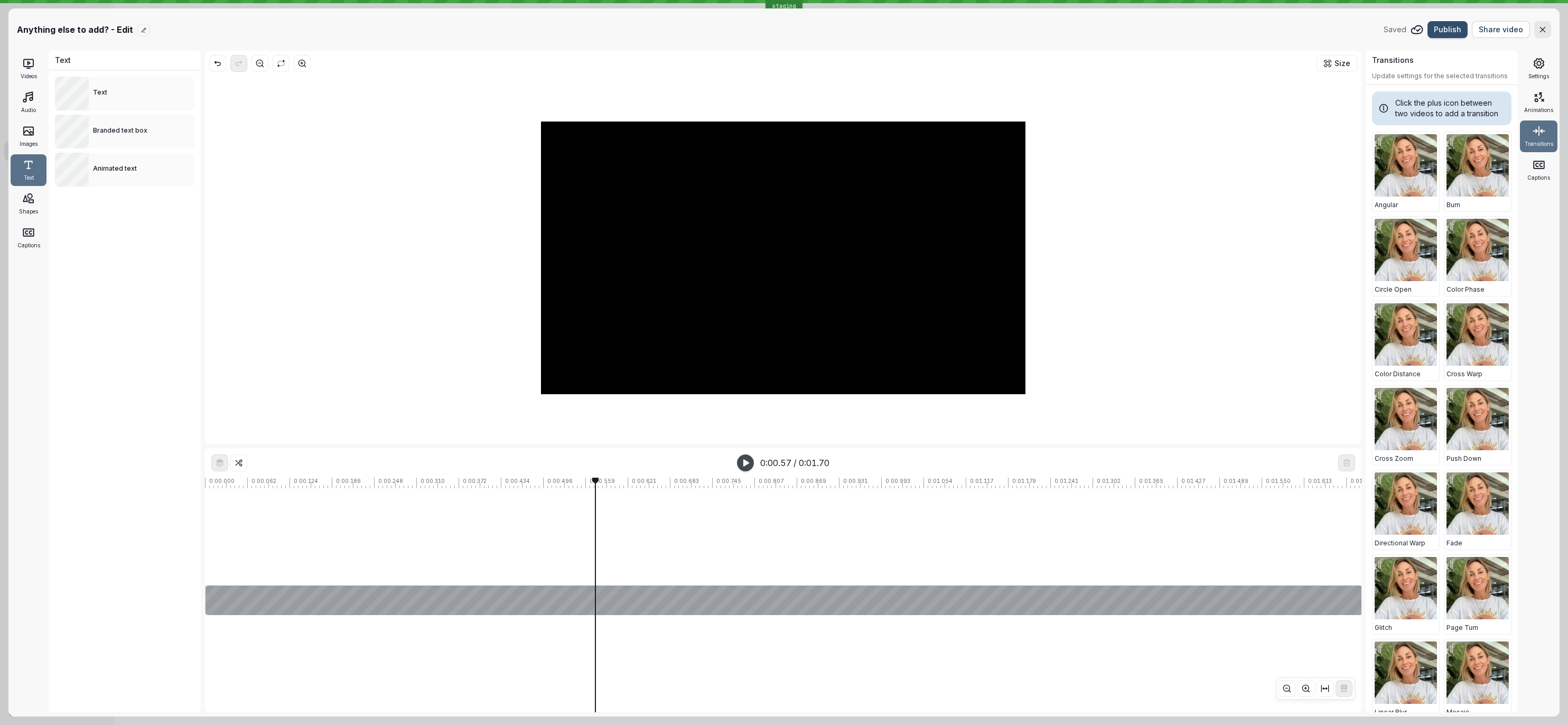
click at [1491, 32] on span "Share video" at bounding box center [1500, 29] width 44 height 10
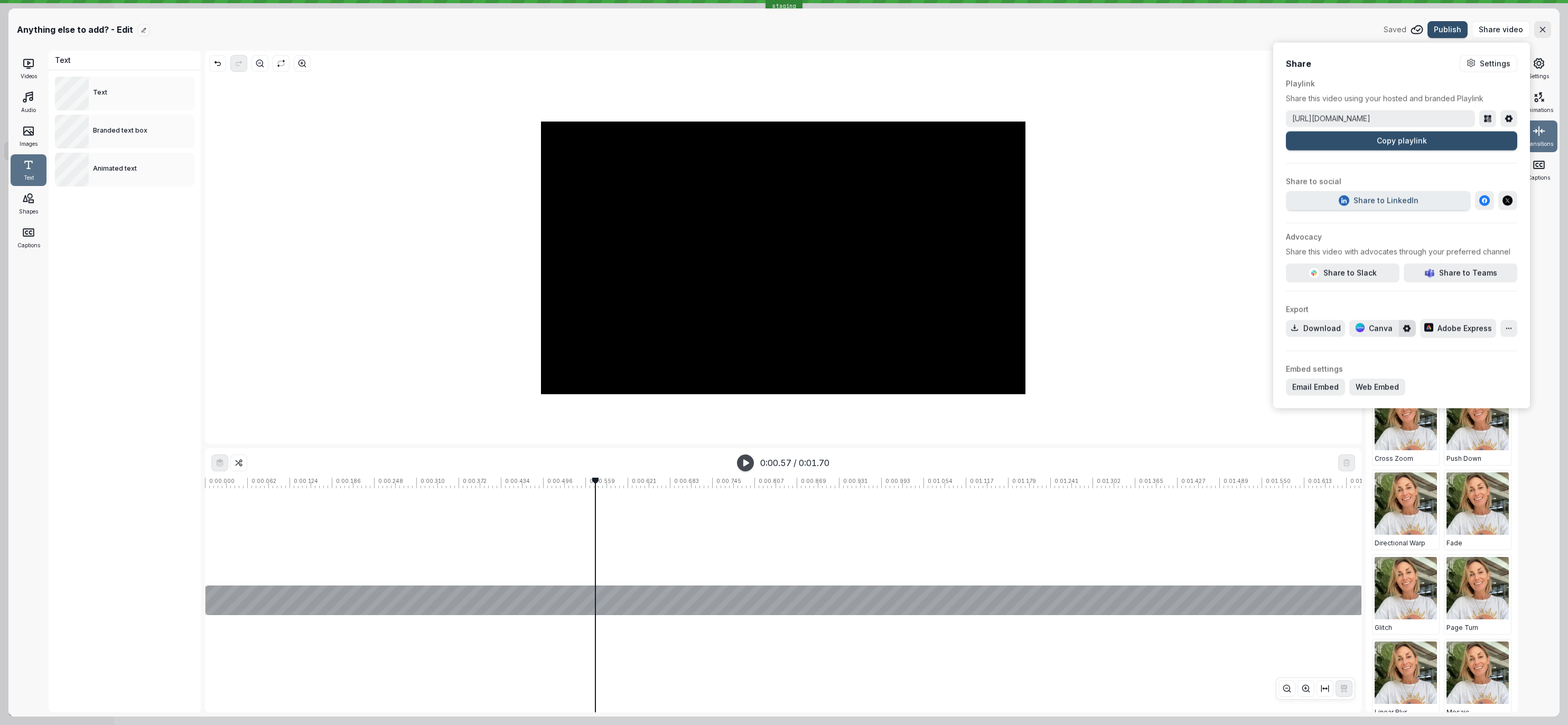
click at [1342, 31] on div "Anything else to add? - Edit Saved Publish Share video" at bounding box center [784, 30] width 1534 height 17
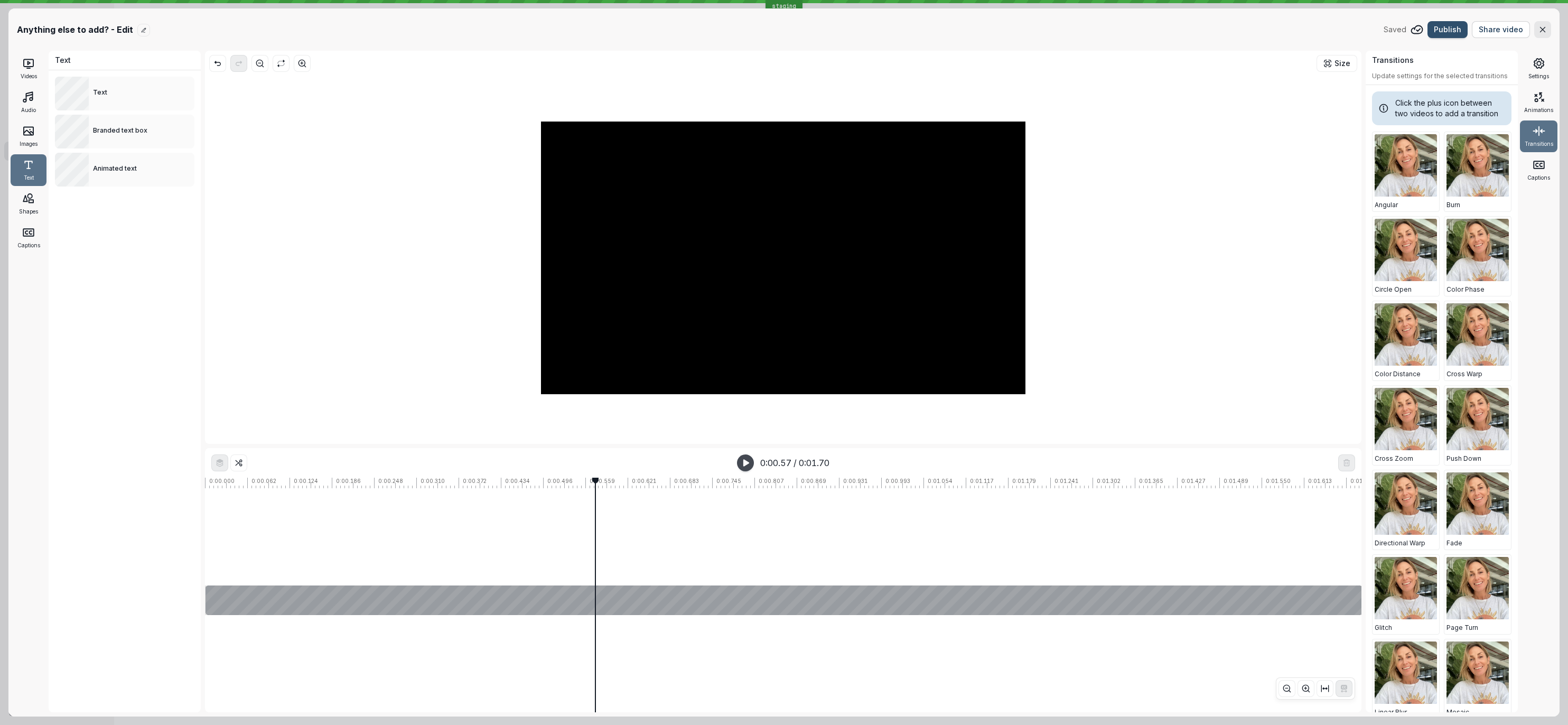
click at [1506, 35] on button "Share video" at bounding box center [1500, 30] width 58 height 17
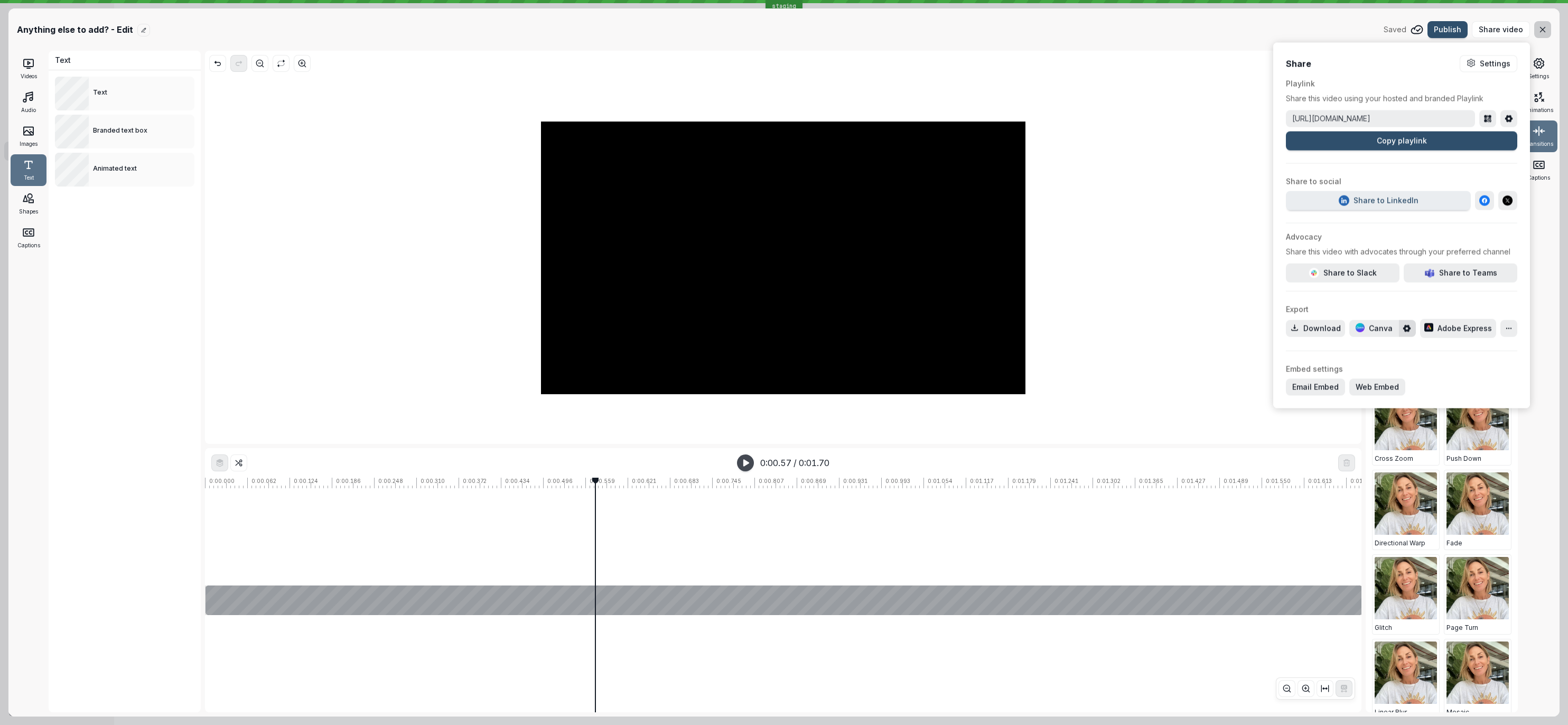
click at [1540, 34] on button "button" at bounding box center [1542, 30] width 17 height 17
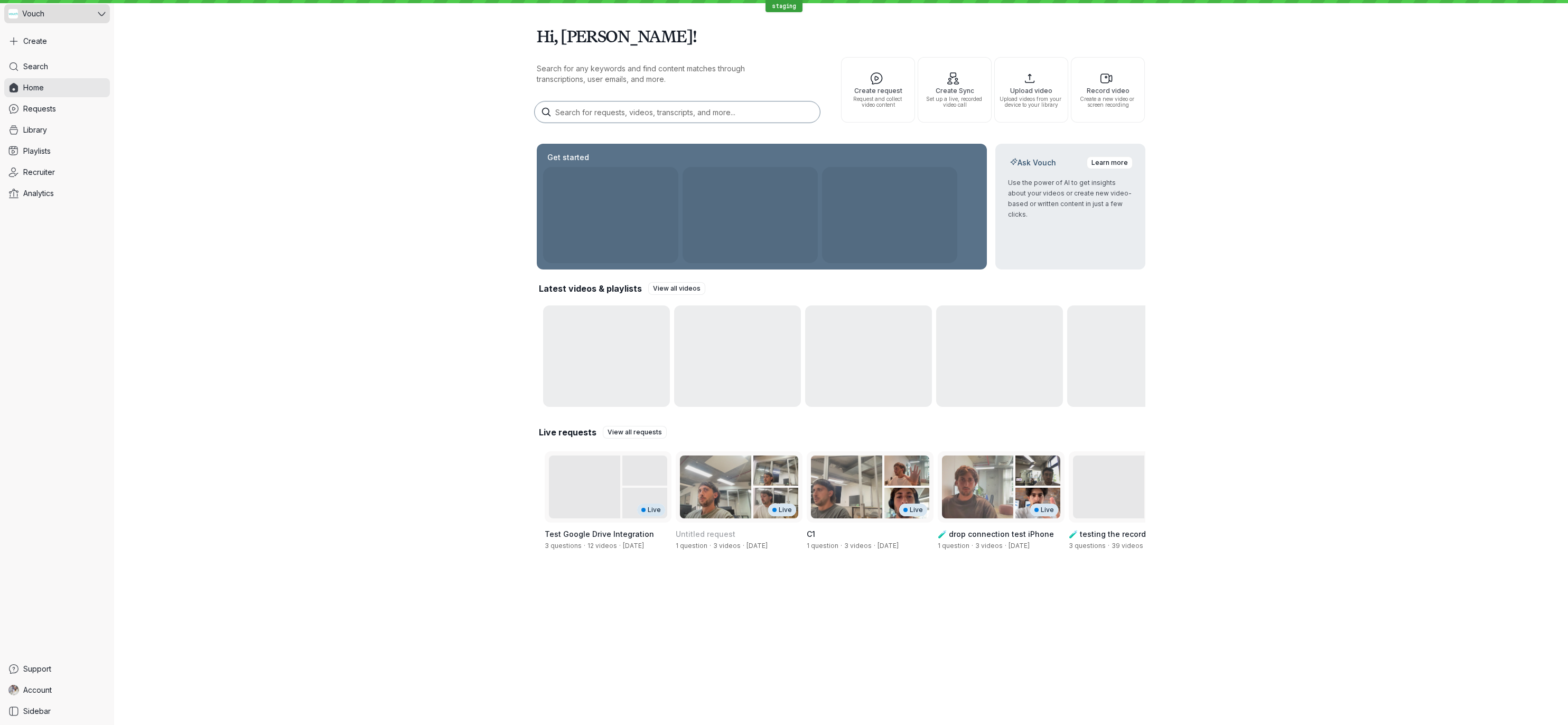
click at [84, 13] on div "Vouch" at bounding box center [50, 13] width 91 height 19
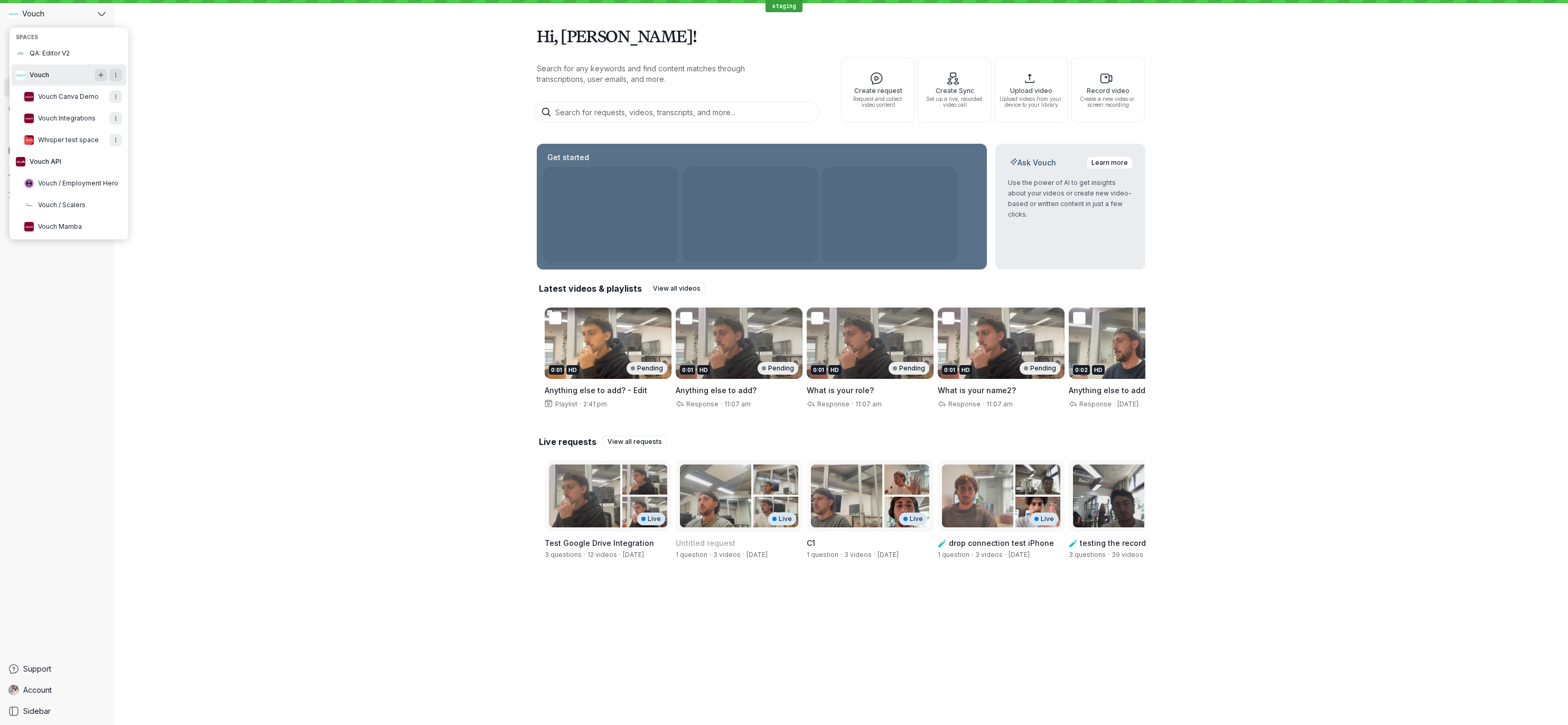
click at [313, 364] on div "Hi, Gary! Search for any keywords and find content matches through transcriptio…" at bounding box center [841, 293] width 1454 height 586
click at [42, 696] on link "Account" at bounding box center [57, 690] width 106 height 19
click at [41, 706] on span "Sidebar" at bounding box center [37, 711] width 27 height 10
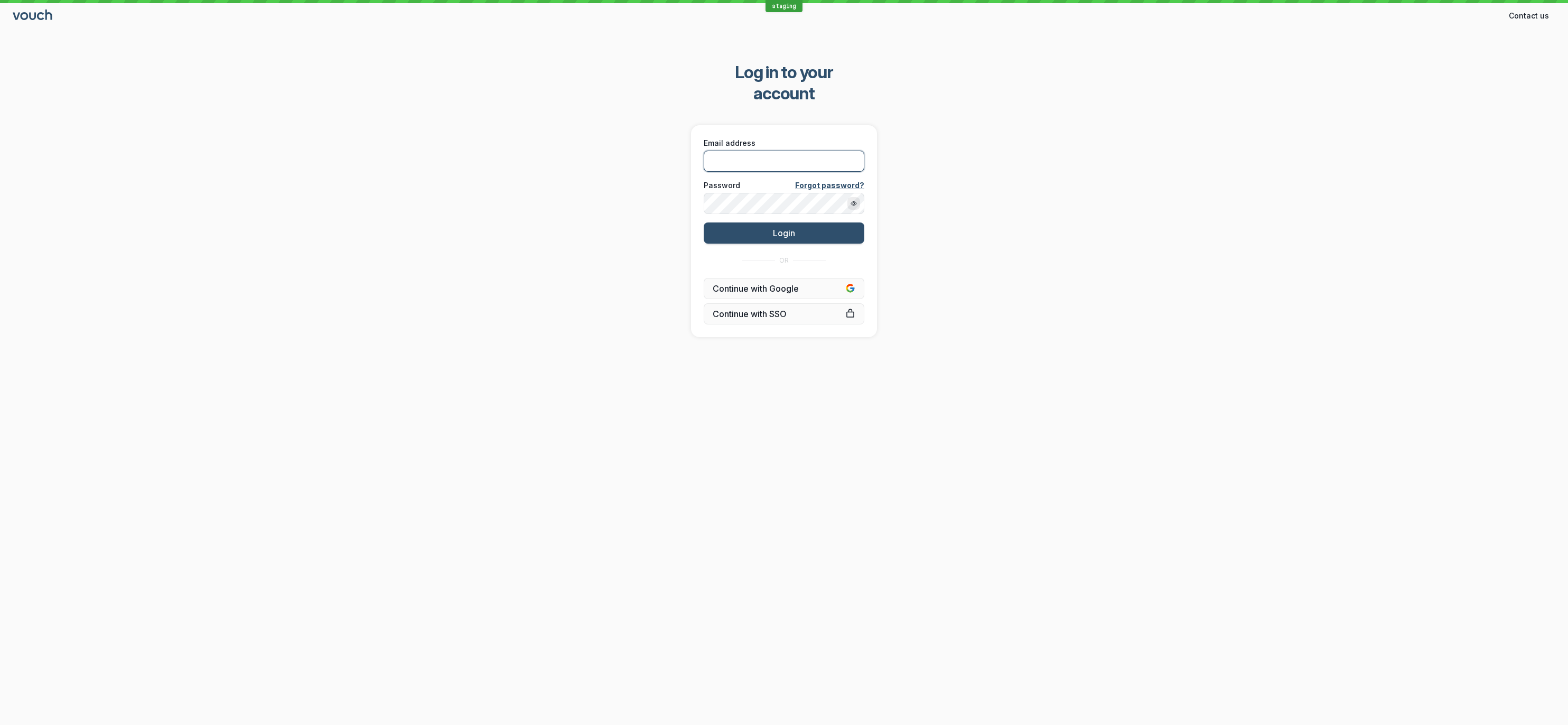
click at [738, 150] on input "Email address" at bounding box center [784, 161] width 161 height 21
click at [746, 177] on div "Password Forgot password?" at bounding box center [784, 197] width 167 height 41
click at [747, 150] on input "Email address" at bounding box center [784, 161] width 161 height 21
drag, startPoint x: 1454, startPoint y: 47, endPoint x: 1442, endPoint y: 3, distance: 45.6
click at [1454, 47] on div "Log in to your account Email address Password Forgot password? Login OR Continu…" at bounding box center [784, 200] width 1568 height 309
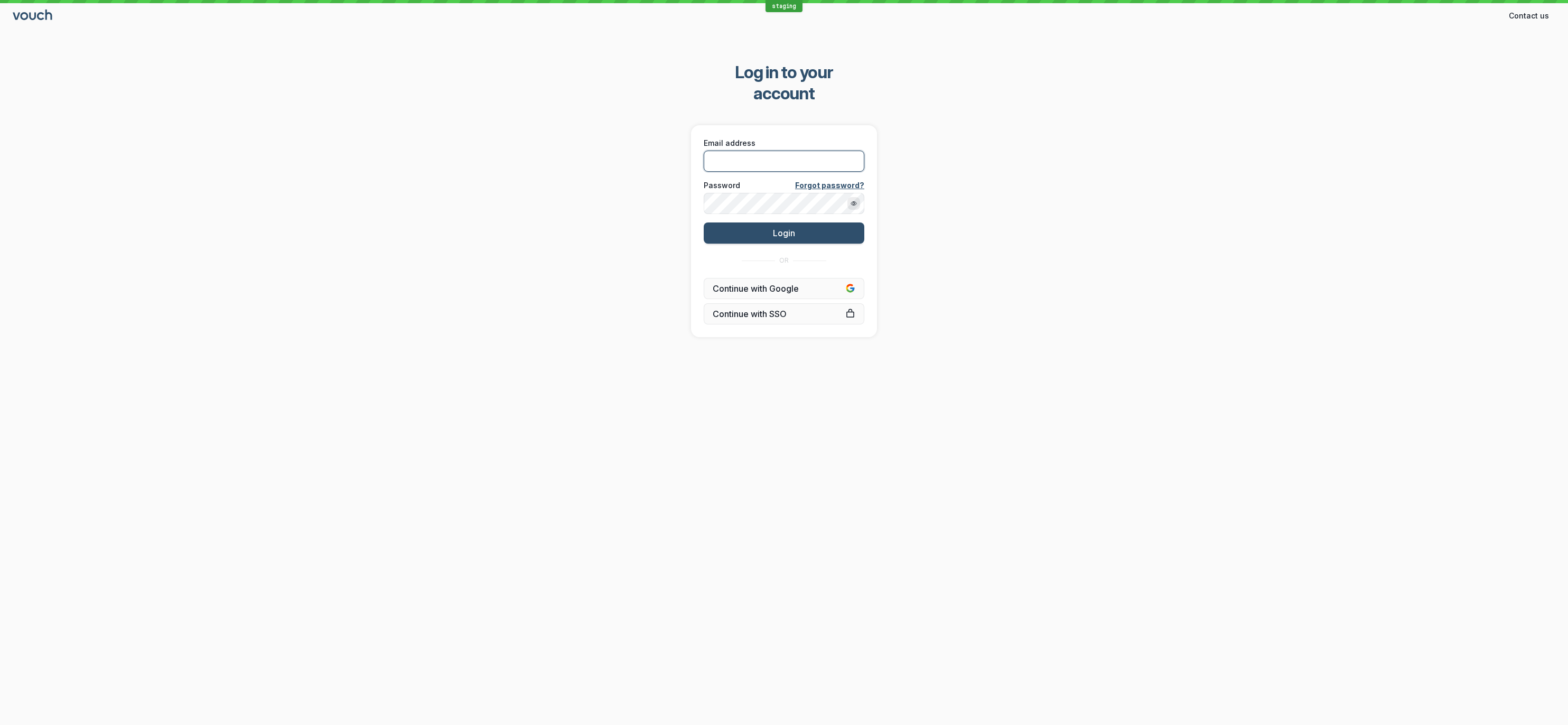
click at [767, 150] on input "Email address" at bounding box center [784, 161] width 161 height 21
type input "shez+vouchsyncchrome@vouchfor.com"
